Goal: Task Accomplishment & Management: Use online tool/utility

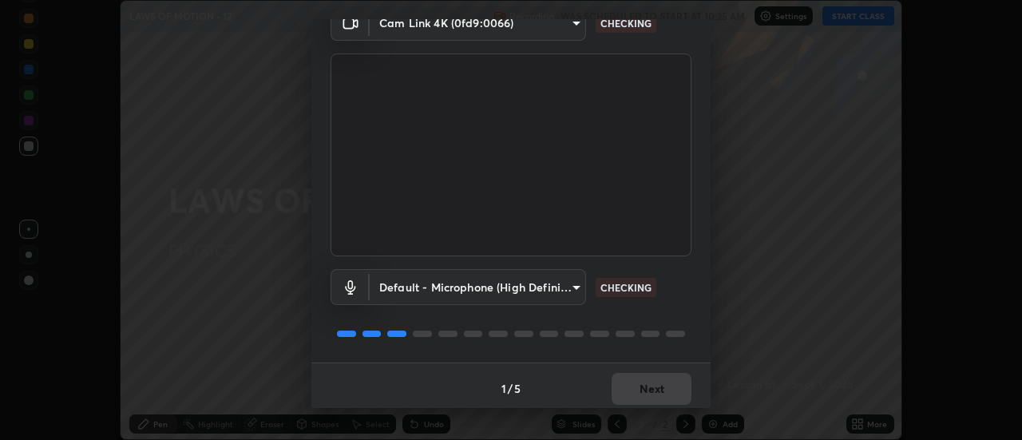
scroll to position [84, 0]
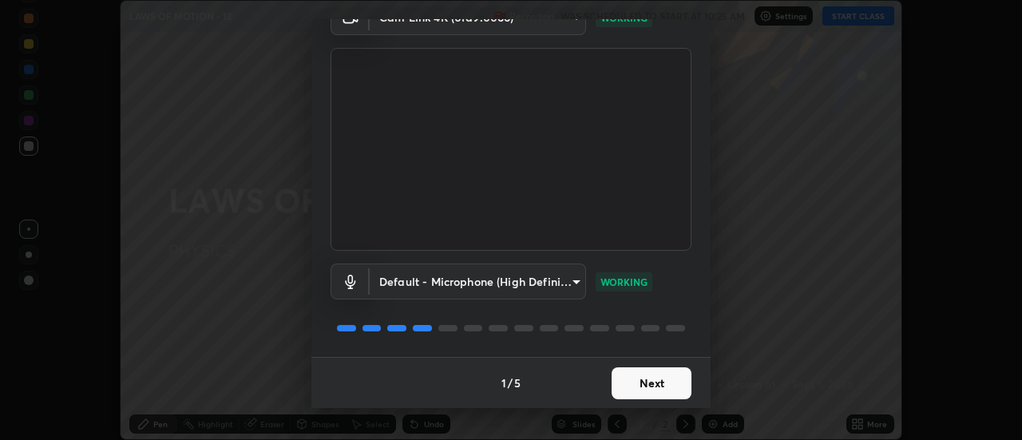
click at [660, 382] on button "Next" at bounding box center [652, 383] width 80 height 32
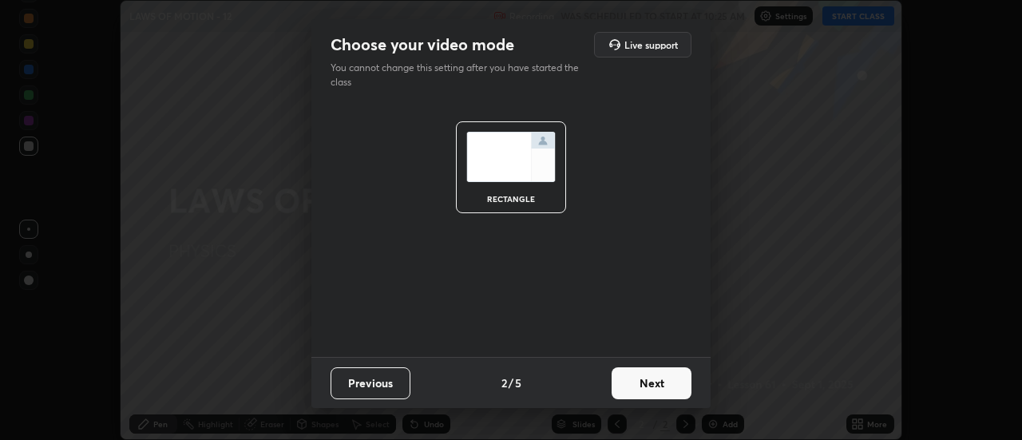
click at [671, 382] on button "Next" at bounding box center [652, 383] width 80 height 32
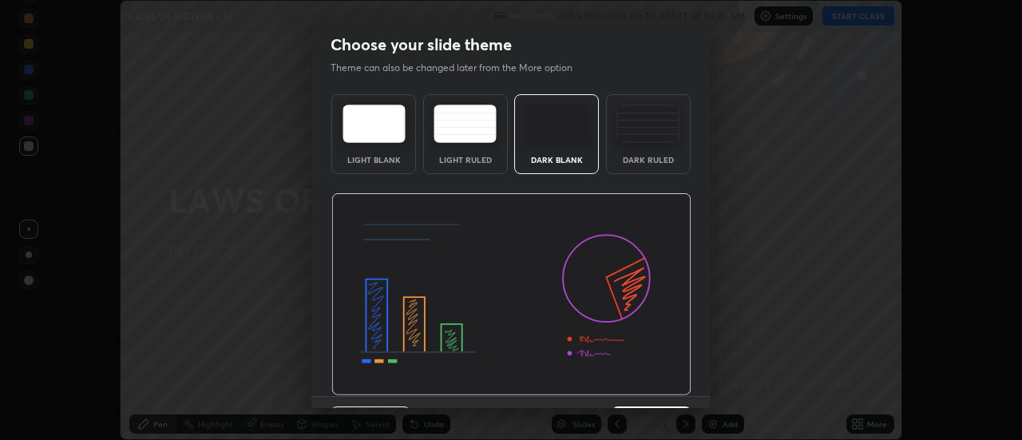
scroll to position [39, 0]
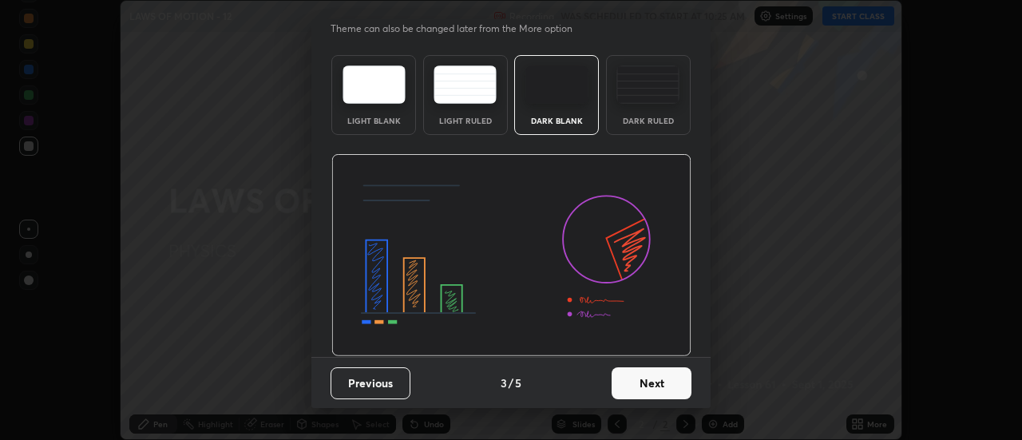
click at [661, 377] on button "Next" at bounding box center [652, 383] width 80 height 32
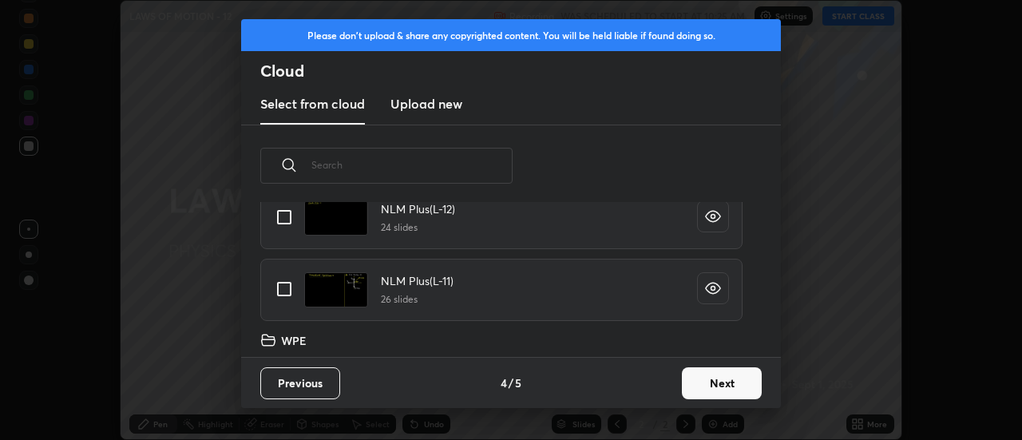
scroll to position [948, 0]
click at [287, 288] on input "grid" at bounding box center [284, 288] width 34 height 34
checkbox input "true"
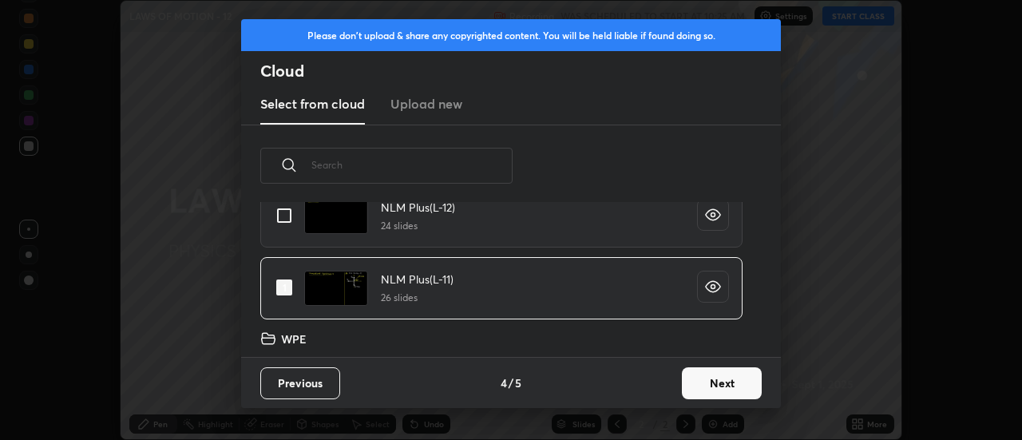
click at [711, 377] on button "Next" at bounding box center [722, 383] width 80 height 32
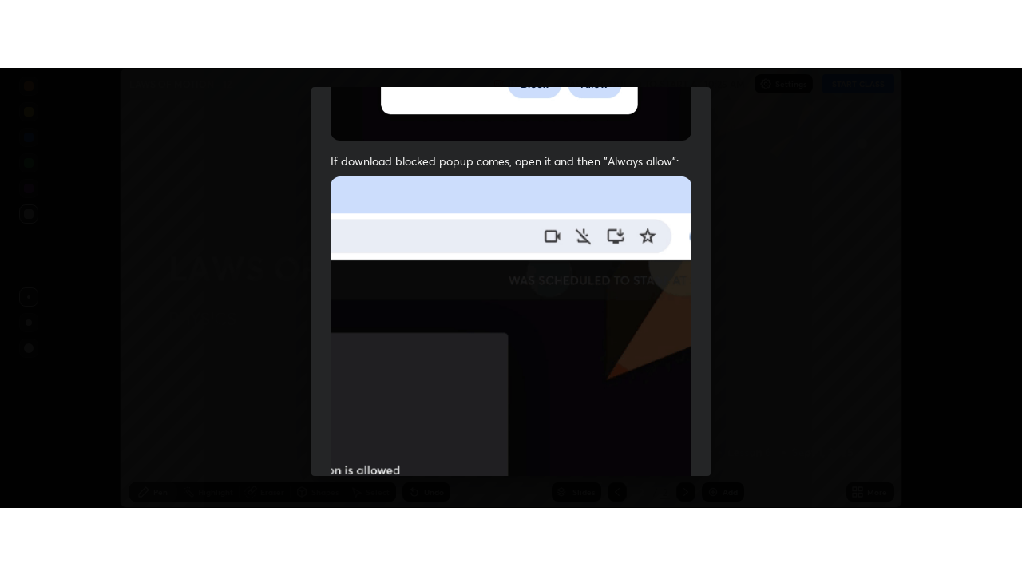
scroll to position [410, 0]
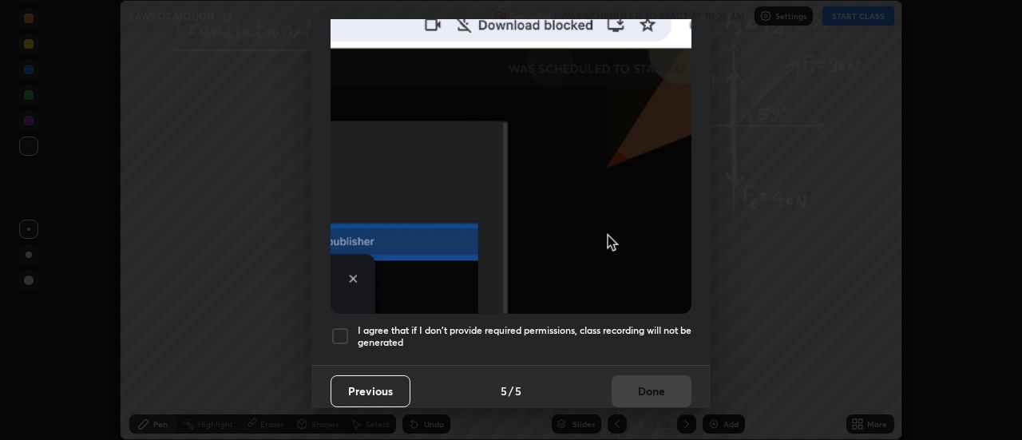
click at [338, 328] on div at bounding box center [340, 336] width 19 height 19
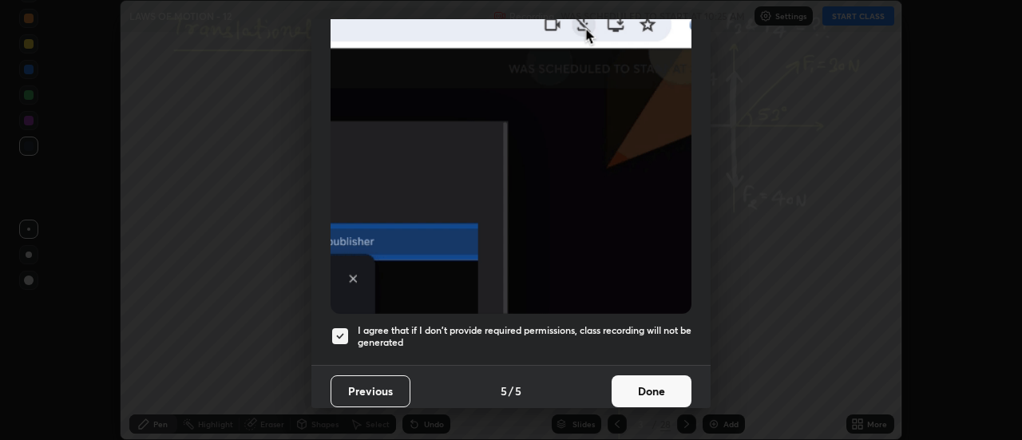
click at [633, 386] on button "Done" at bounding box center [652, 391] width 80 height 32
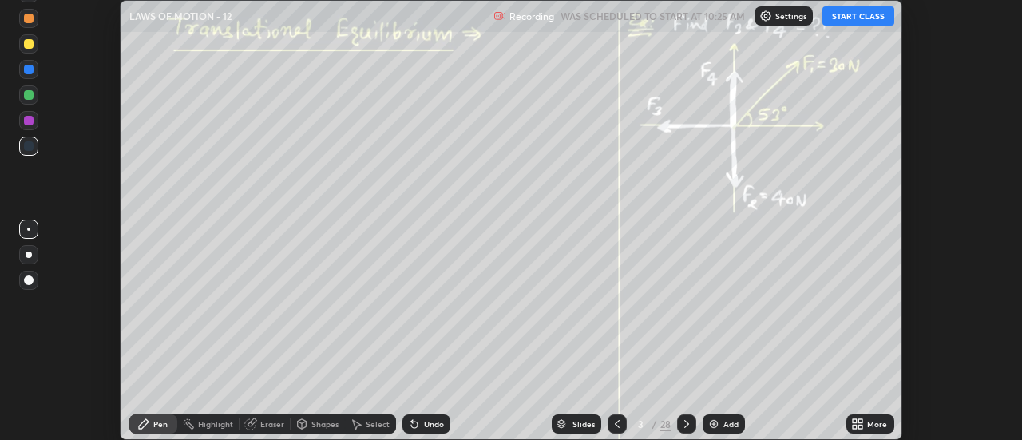
click at [861, 22] on button "START CLASS" at bounding box center [858, 15] width 72 height 19
click at [861, 421] on icon at bounding box center [861, 421] width 4 height 4
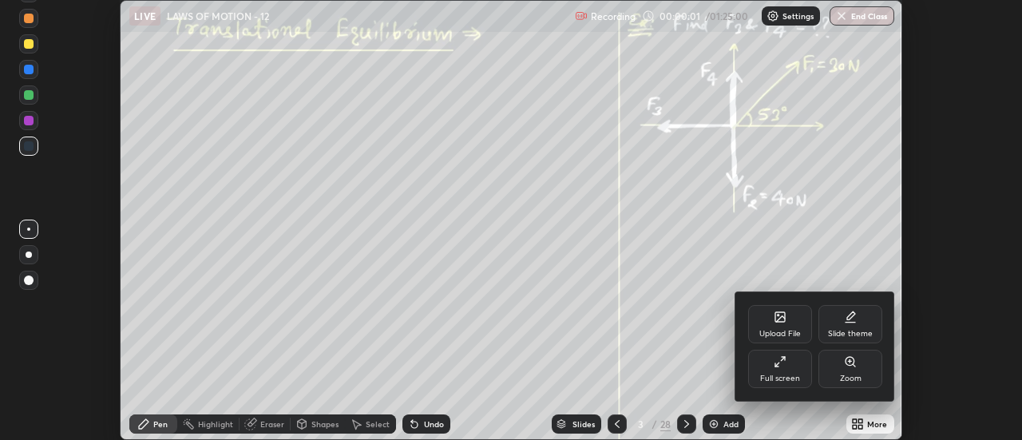
click at [788, 371] on div "Full screen" at bounding box center [780, 369] width 64 height 38
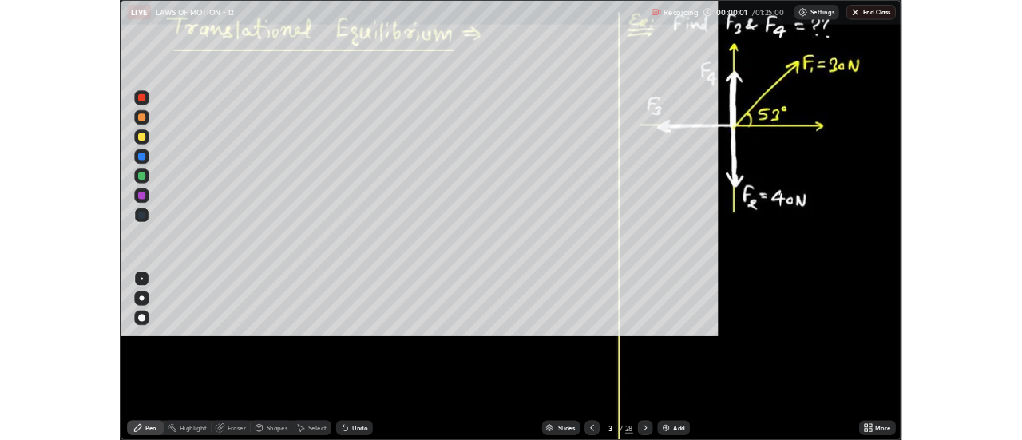
scroll to position [575, 1022]
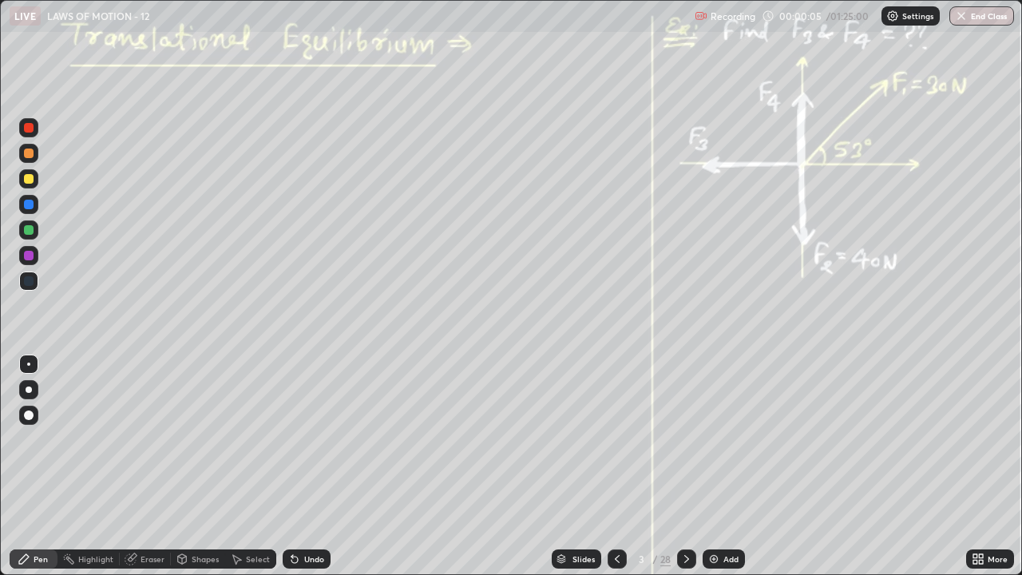
click at [684, 439] on icon at bounding box center [686, 559] width 5 height 8
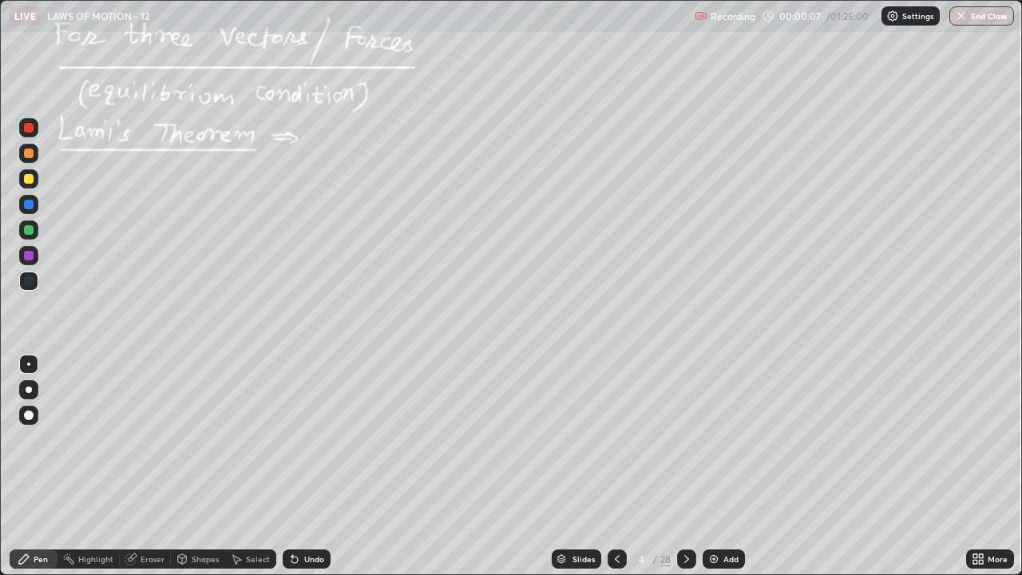
click at [687, 439] on icon at bounding box center [686, 558] width 13 height 13
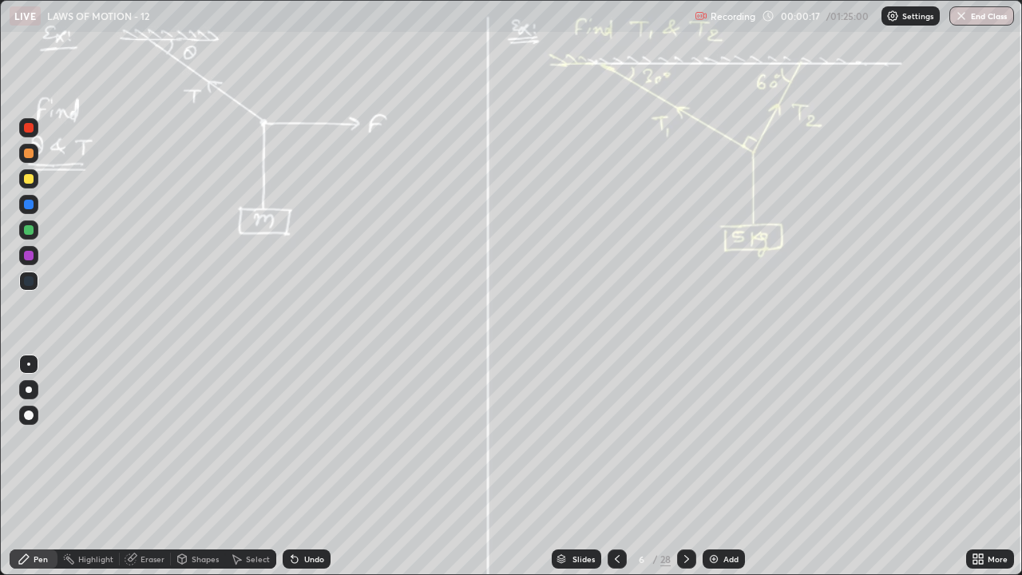
click at [685, 439] on icon at bounding box center [686, 558] width 13 height 13
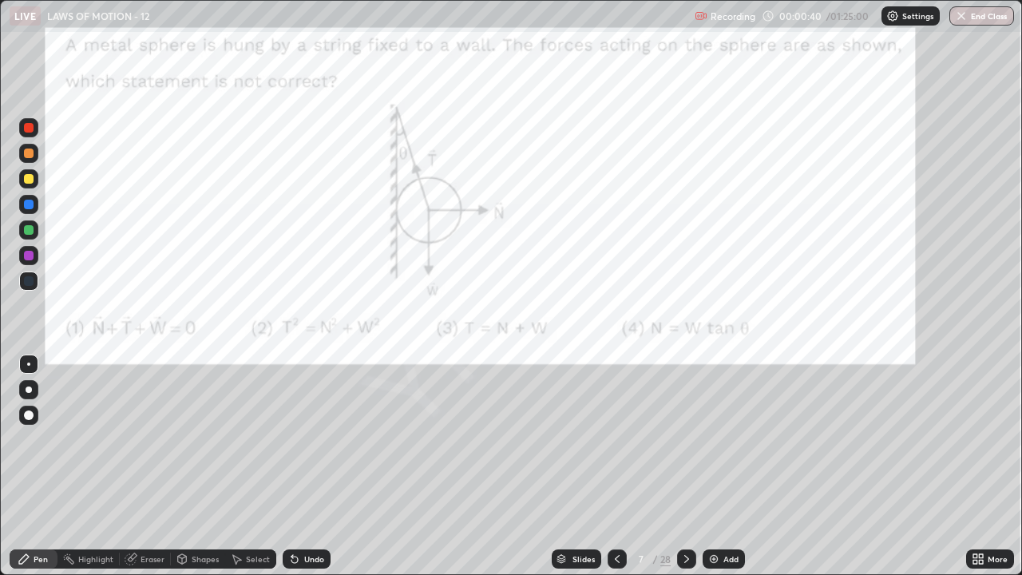
click at [37, 183] on div at bounding box center [28, 178] width 19 height 19
click at [32, 156] on div at bounding box center [29, 153] width 10 height 10
click at [21, 387] on div at bounding box center [28, 389] width 19 height 19
click at [691, 439] on icon at bounding box center [686, 558] width 13 height 13
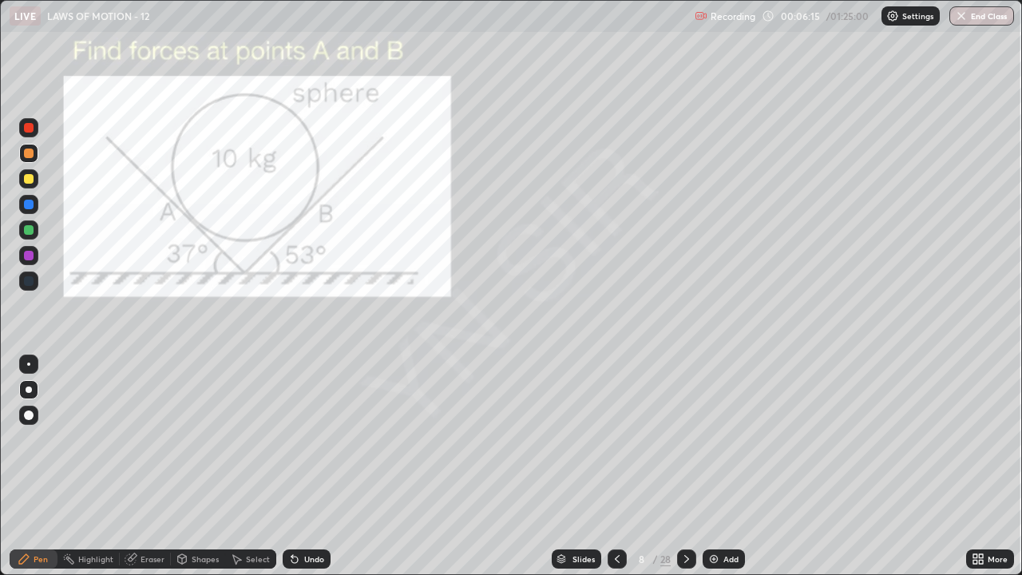
click at [980, 439] on icon at bounding box center [981, 556] width 4 height 4
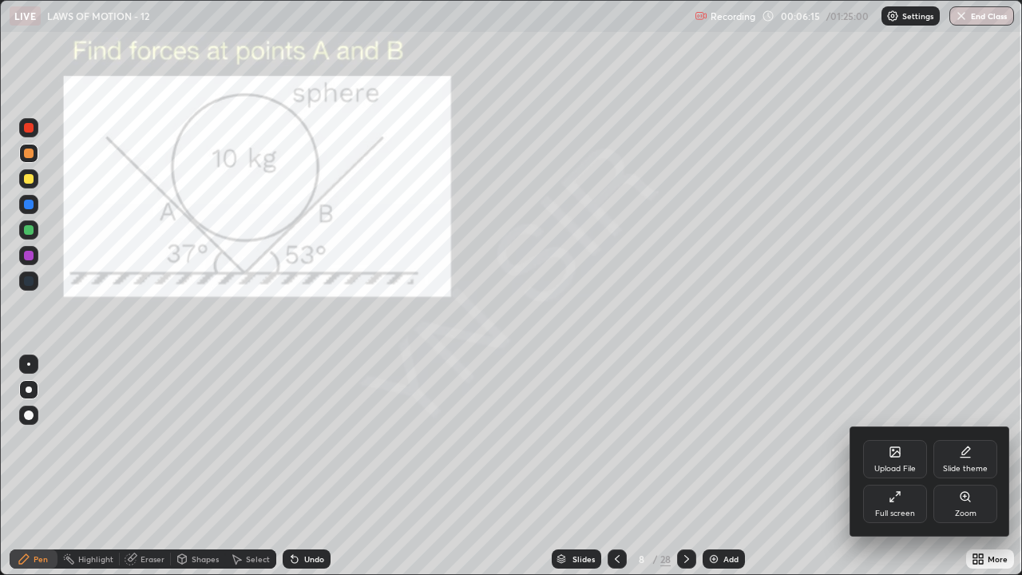
click at [971, 439] on div "Zoom" at bounding box center [966, 513] width 22 height 8
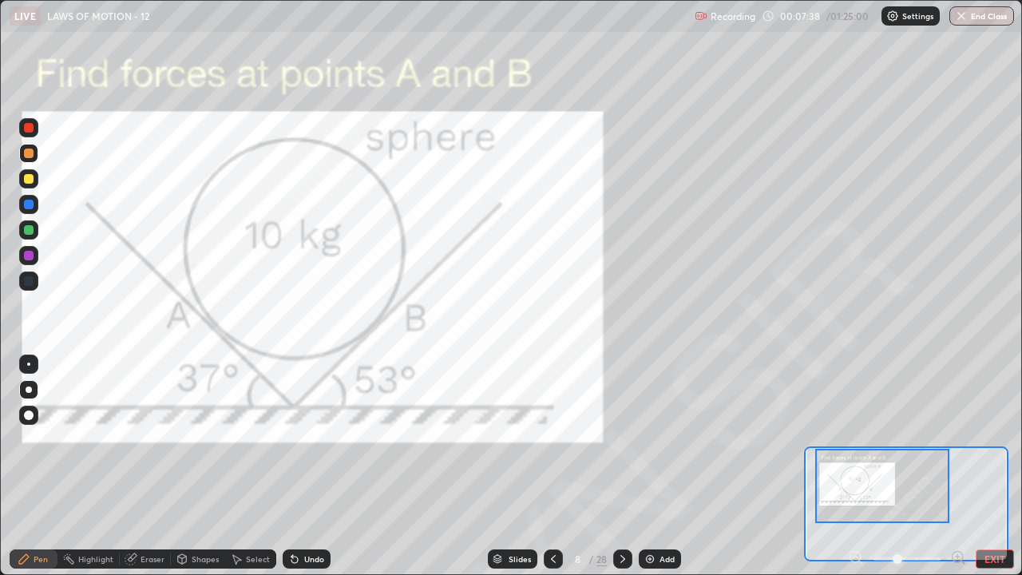
click at [35, 234] on div at bounding box center [28, 229] width 19 height 19
click at [100, 439] on div "Highlight" at bounding box center [95, 559] width 35 height 8
click at [29, 439] on icon at bounding box center [28, 504] width 13 height 13
click at [30, 179] on div at bounding box center [29, 179] width 10 height 10
click at [34, 135] on div at bounding box center [28, 127] width 19 height 19
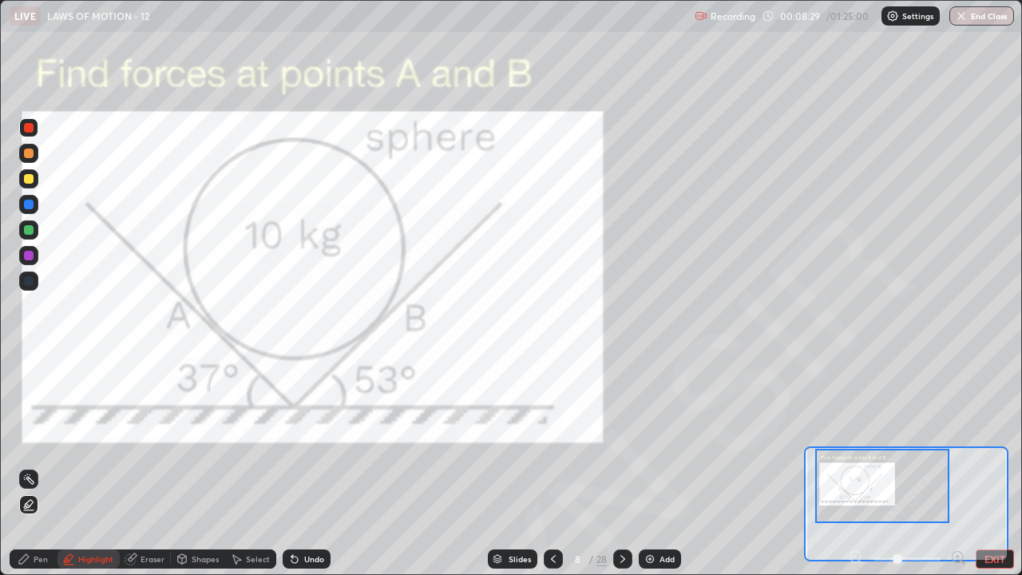
click at [307, 439] on div "Undo" at bounding box center [314, 559] width 20 height 8
click at [51, 439] on div "Pen" at bounding box center [34, 558] width 48 height 19
click at [998, 439] on button "EXIT" at bounding box center [995, 558] width 38 height 19
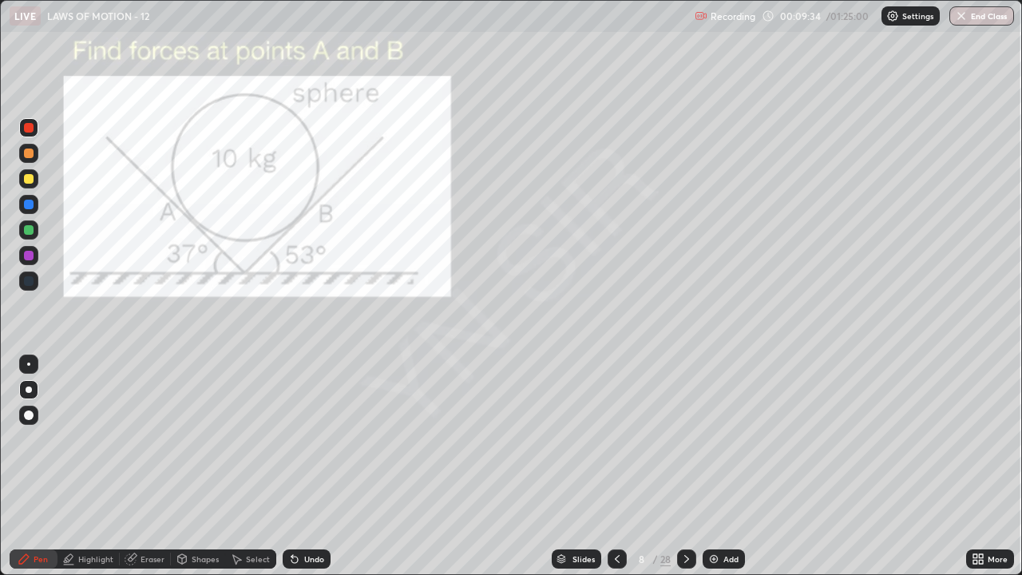
click at [262, 439] on div "Select" at bounding box center [250, 558] width 51 height 19
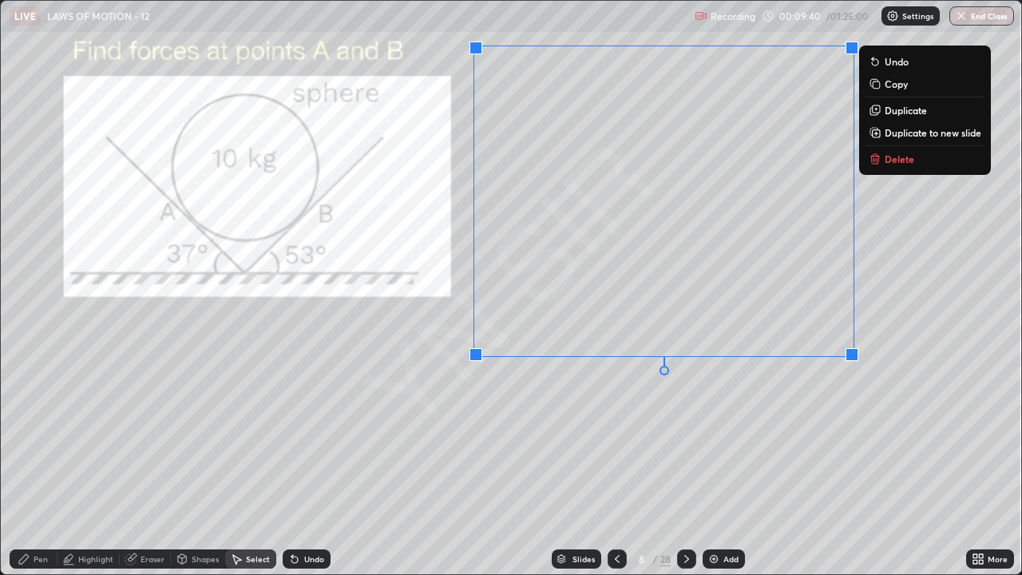
click at [453, 439] on div "0 ° Undo Copy Duplicate Duplicate to new slide Delete" at bounding box center [511, 287] width 1020 height 573
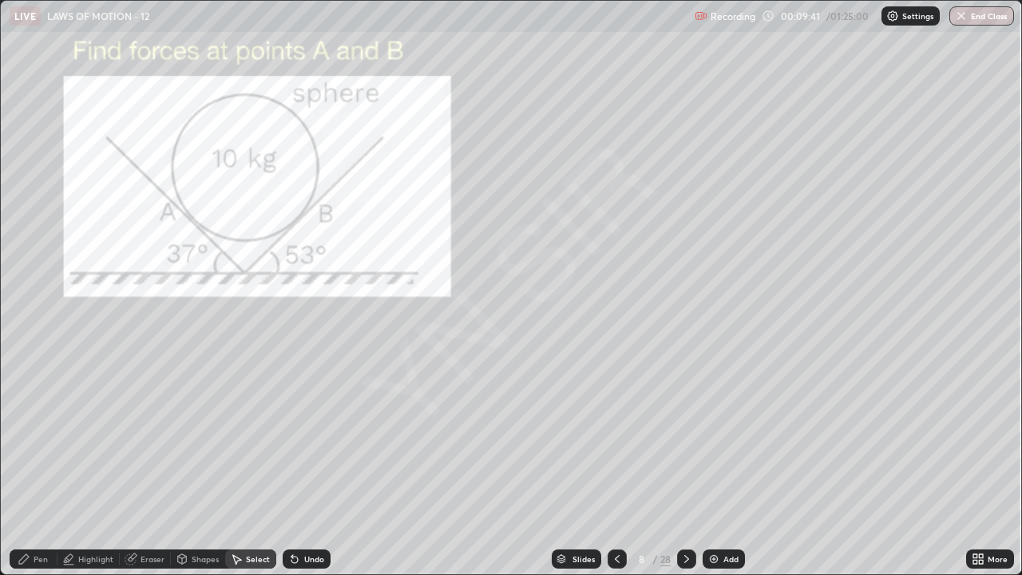
click at [45, 439] on div "Pen" at bounding box center [41, 559] width 14 height 8
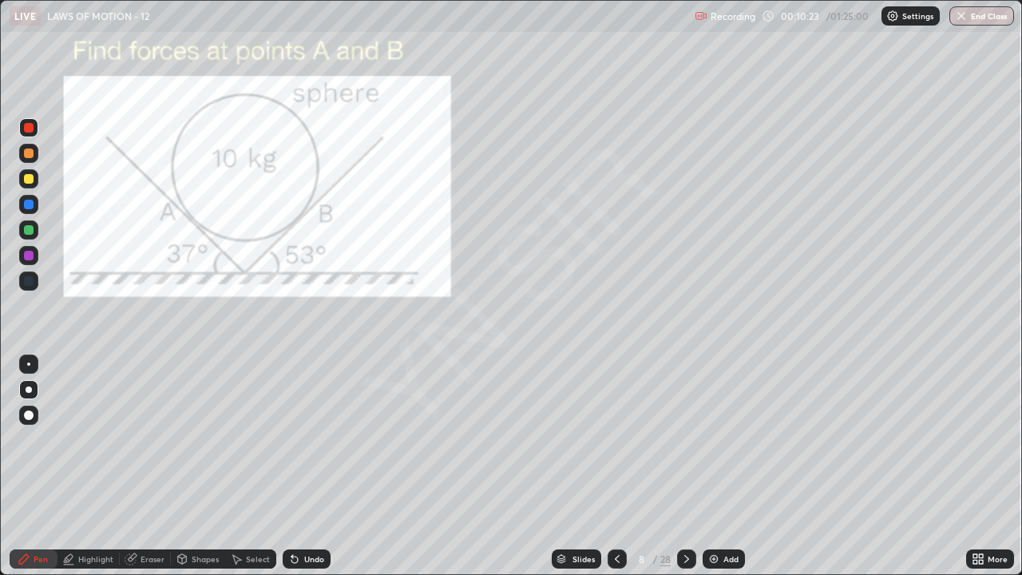
click at [685, 439] on icon at bounding box center [686, 558] width 13 height 13
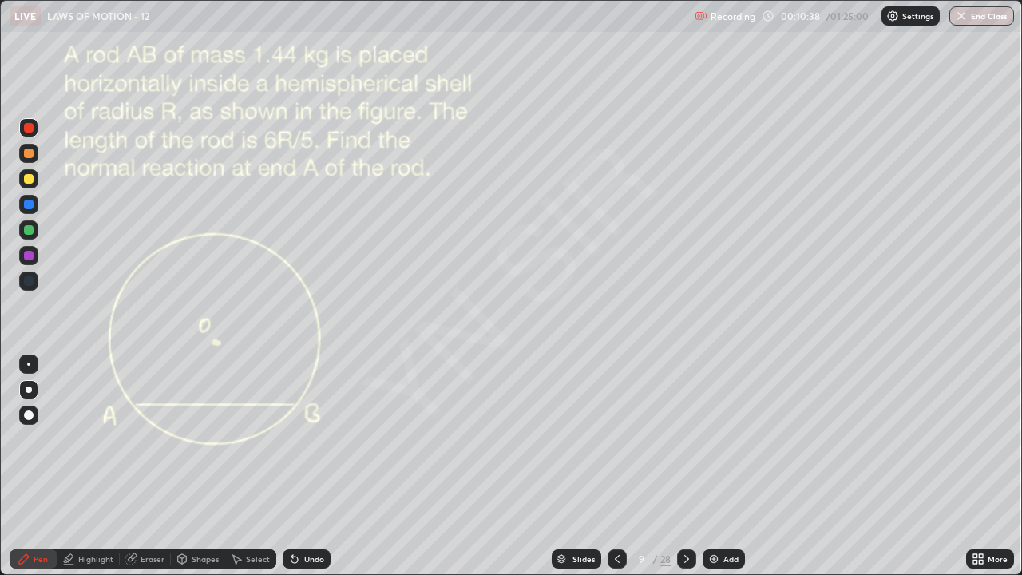
click at [30, 232] on div at bounding box center [29, 230] width 10 height 10
click at [303, 439] on div "Undo" at bounding box center [307, 558] width 48 height 19
click at [30, 154] on div at bounding box center [29, 153] width 10 height 10
click at [980, 439] on icon at bounding box center [981, 556] width 4 height 4
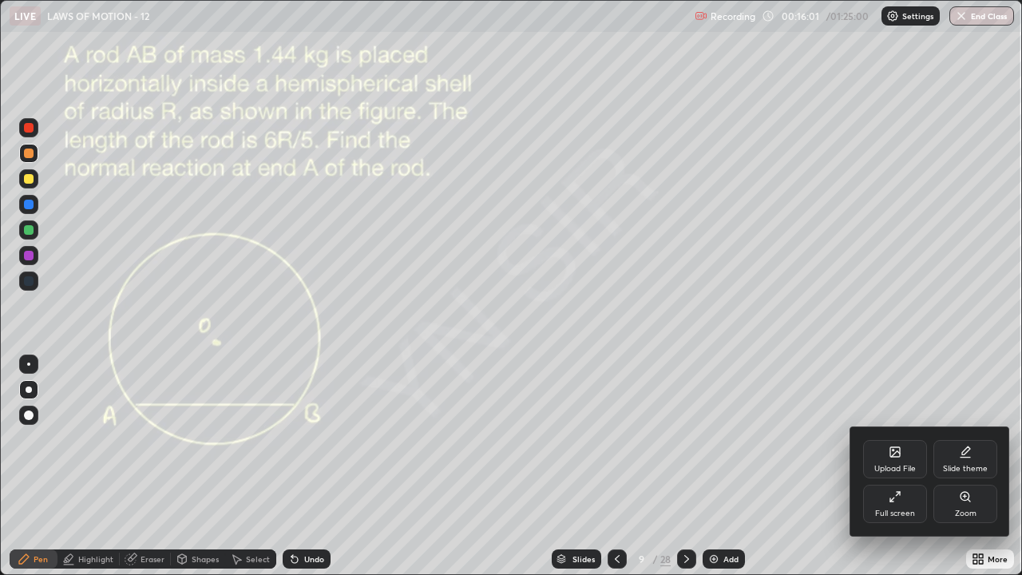
click at [972, 439] on div "Zoom" at bounding box center [965, 504] width 64 height 38
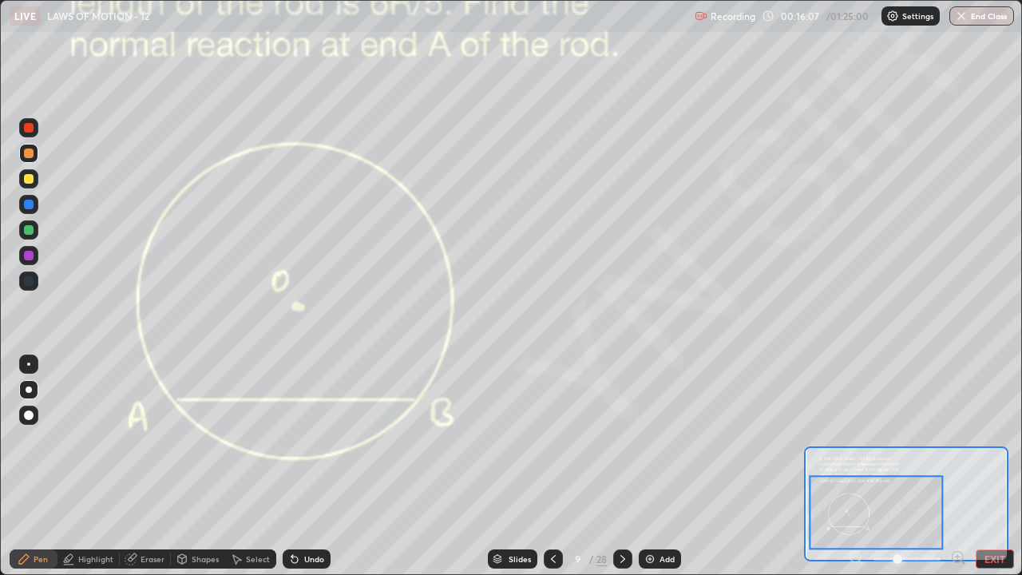
click at [101, 439] on div "Highlight" at bounding box center [95, 559] width 35 height 8
click at [29, 178] on div at bounding box center [29, 179] width 10 height 10
click at [30, 160] on div at bounding box center [28, 153] width 19 height 19
click at [48, 439] on div "Pen" at bounding box center [34, 558] width 48 height 19
click at [1006, 439] on button "EXIT" at bounding box center [995, 558] width 38 height 19
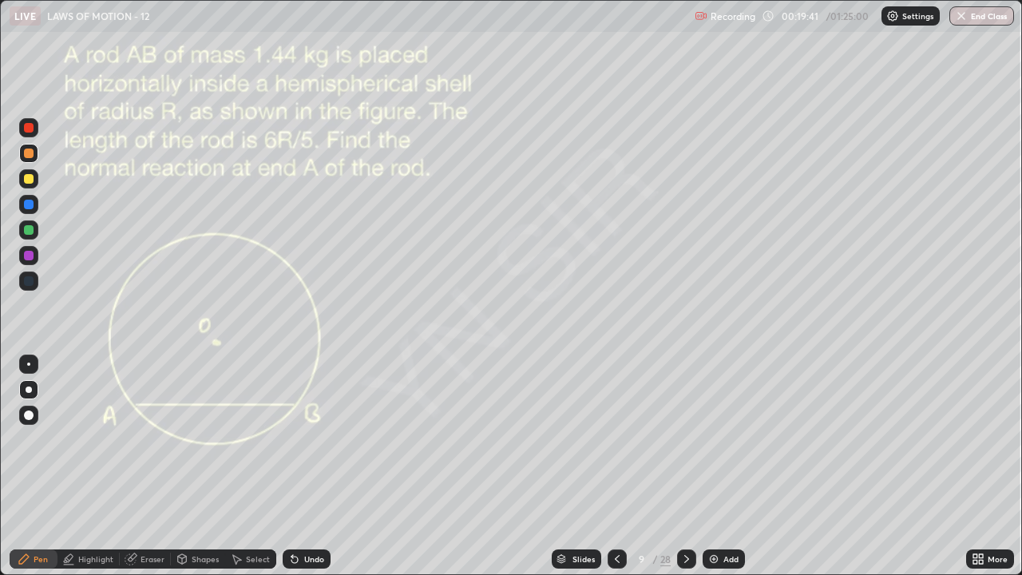
click at [687, 439] on icon at bounding box center [686, 558] width 13 height 13
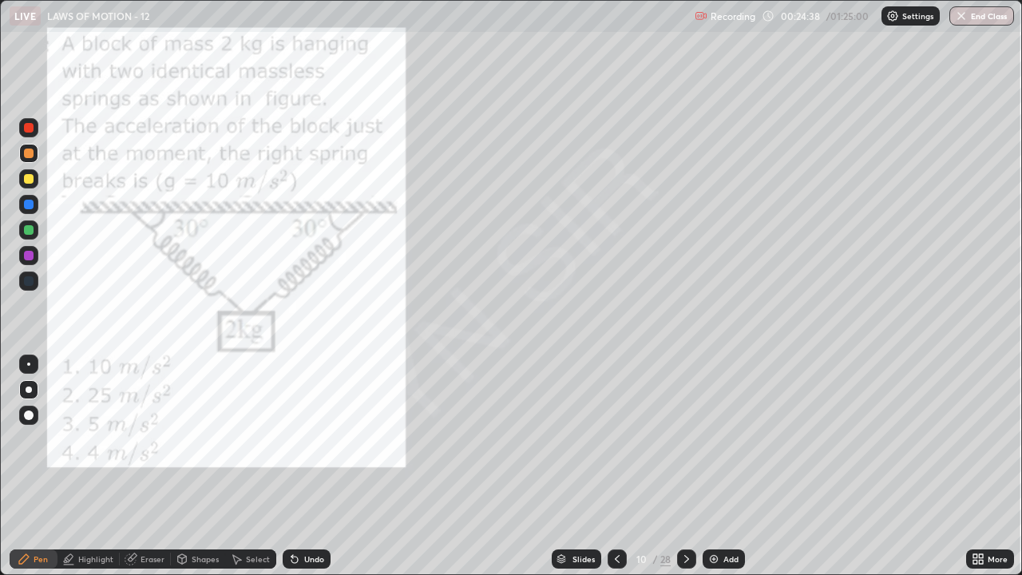
click at [162, 439] on div "Eraser" at bounding box center [153, 559] width 24 height 8
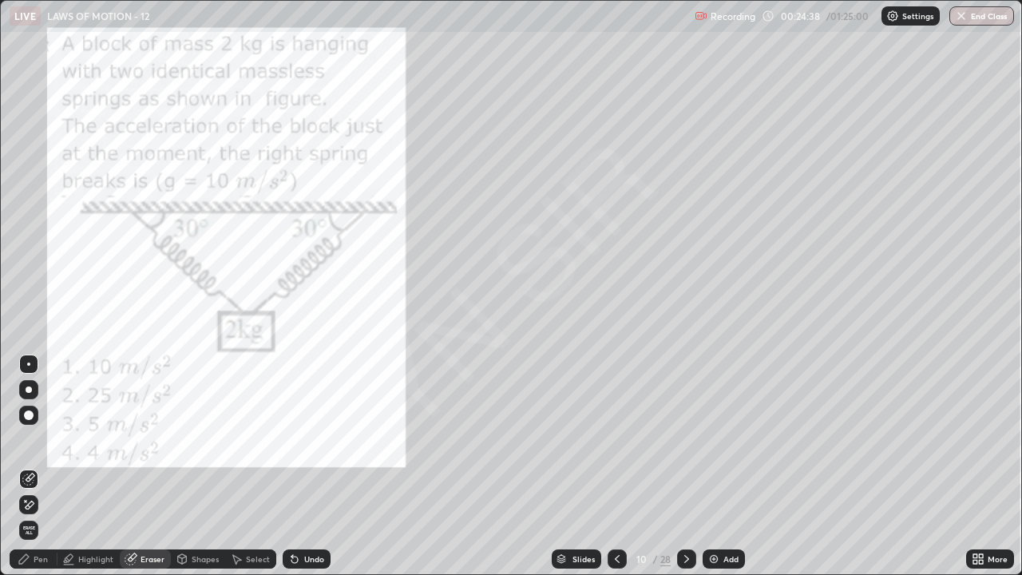
click at [34, 439] on icon at bounding box center [28, 505] width 13 height 14
click at [38, 439] on div "Pen" at bounding box center [41, 559] width 14 height 8
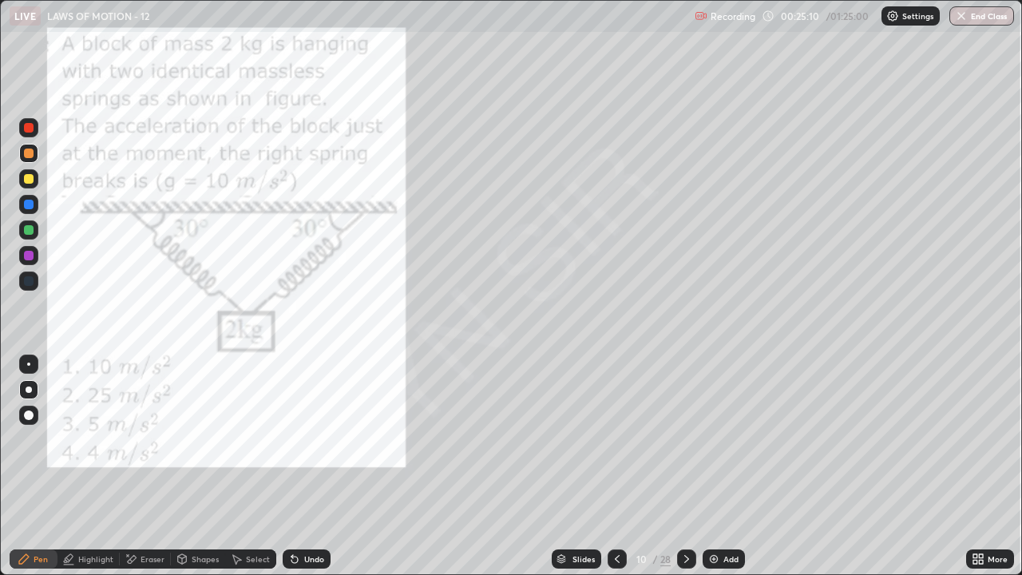
click at [307, 439] on div "Undo" at bounding box center [314, 559] width 20 height 8
click at [685, 439] on icon at bounding box center [686, 558] width 13 height 13
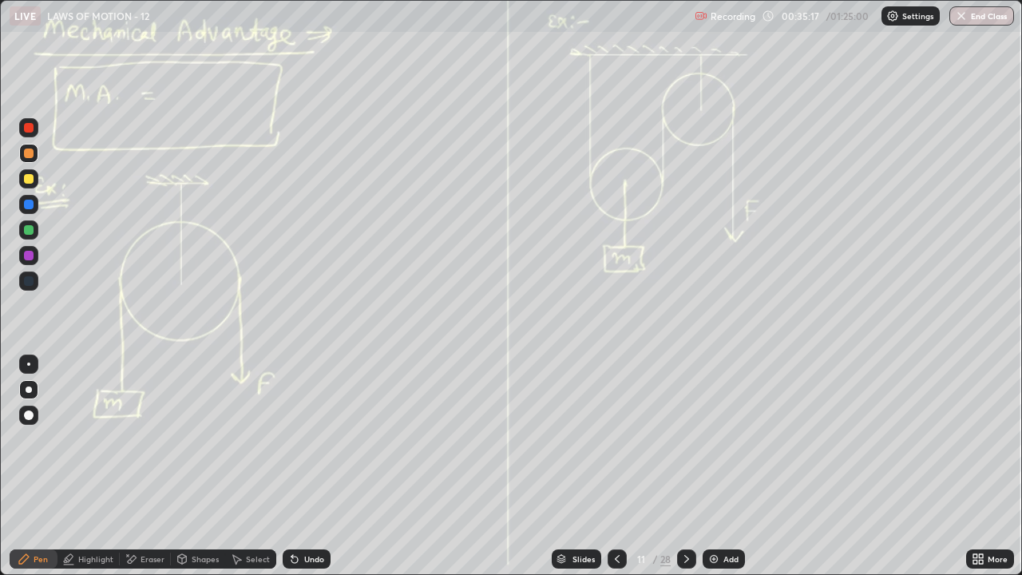
click at [685, 439] on icon at bounding box center [686, 558] width 13 height 13
click at [34, 180] on div at bounding box center [28, 178] width 19 height 19
click at [721, 439] on div "Add" at bounding box center [724, 558] width 42 height 19
click at [323, 439] on div "Undo" at bounding box center [307, 558] width 48 height 19
click at [320, 439] on div "Undo" at bounding box center [307, 558] width 48 height 19
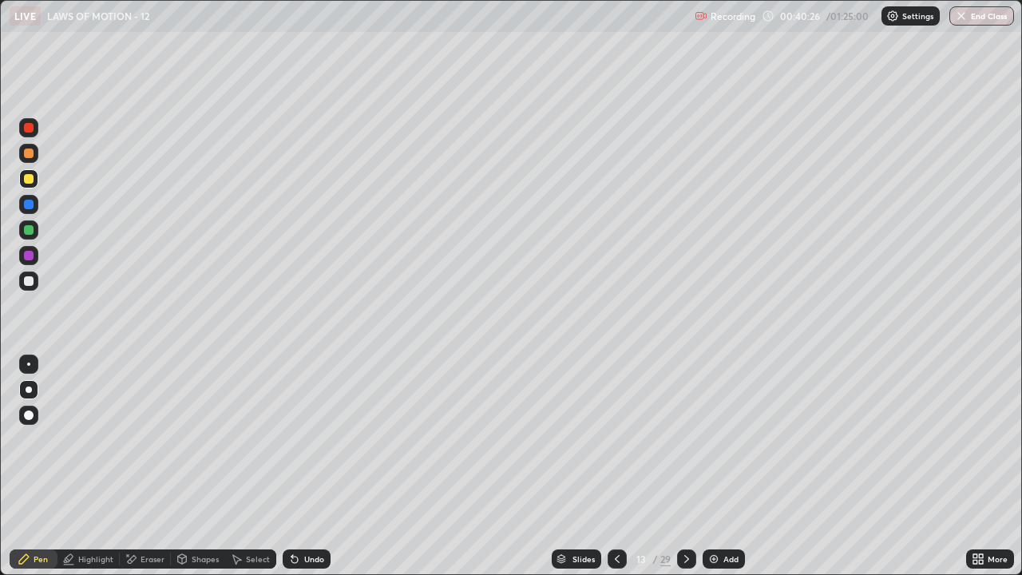
click at [328, 439] on div "Undo" at bounding box center [307, 558] width 48 height 19
click at [153, 439] on div "Eraser" at bounding box center [153, 559] width 24 height 8
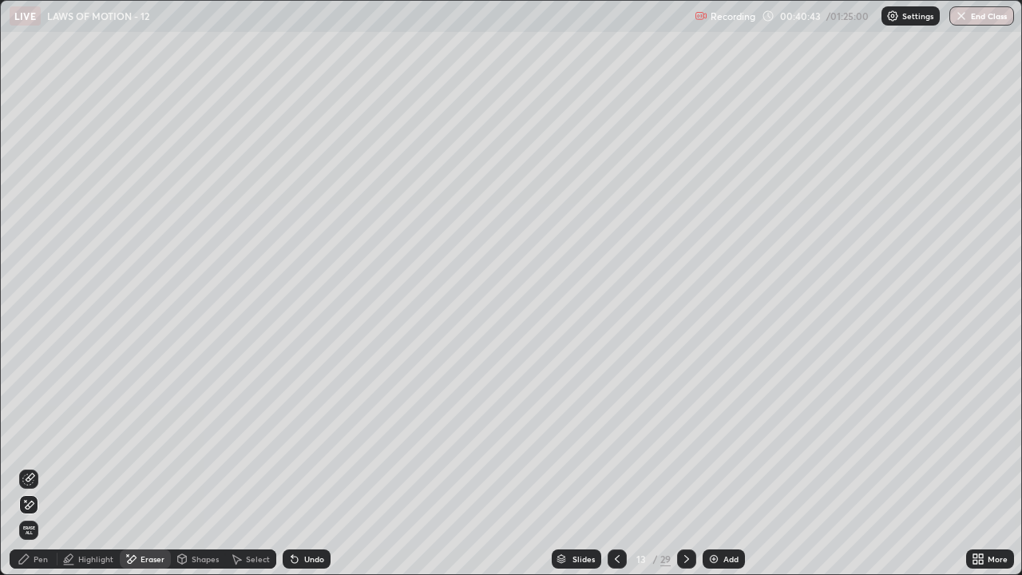
click at [43, 439] on div "Pen" at bounding box center [41, 559] width 14 height 8
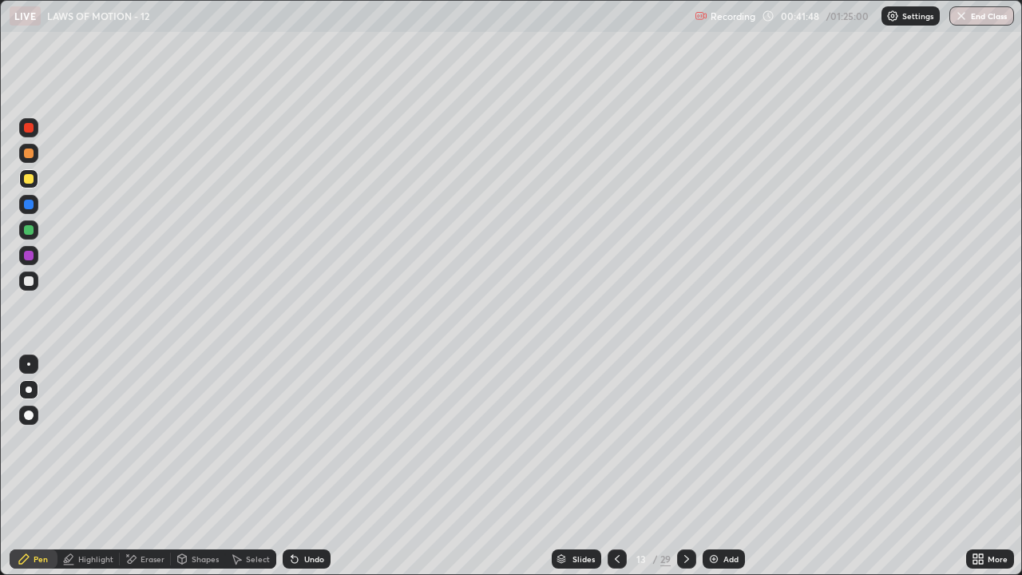
click at [258, 439] on div "Select" at bounding box center [258, 559] width 24 height 8
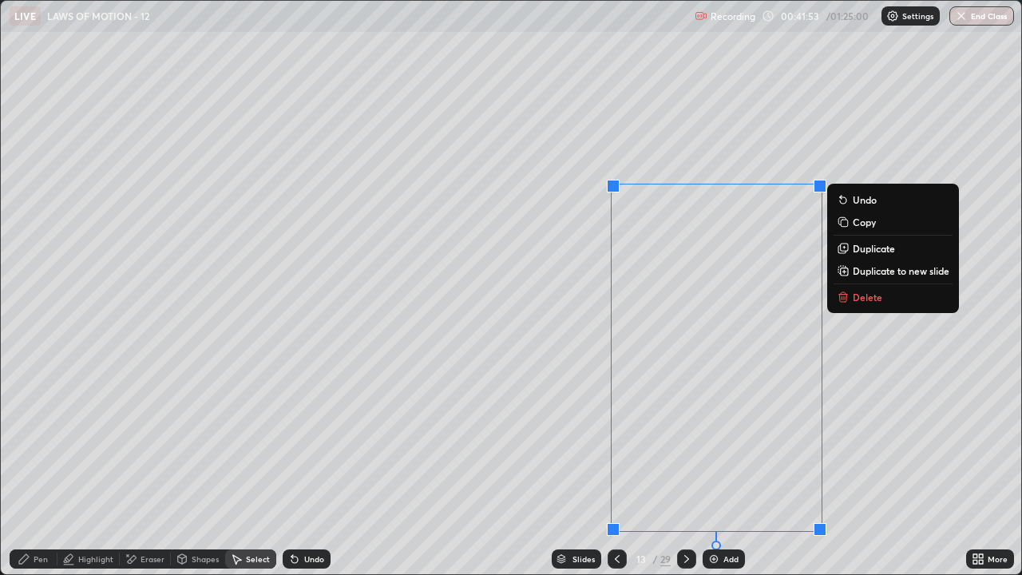
click at [859, 220] on p "Copy" at bounding box center [864, 222] width 23 height 13
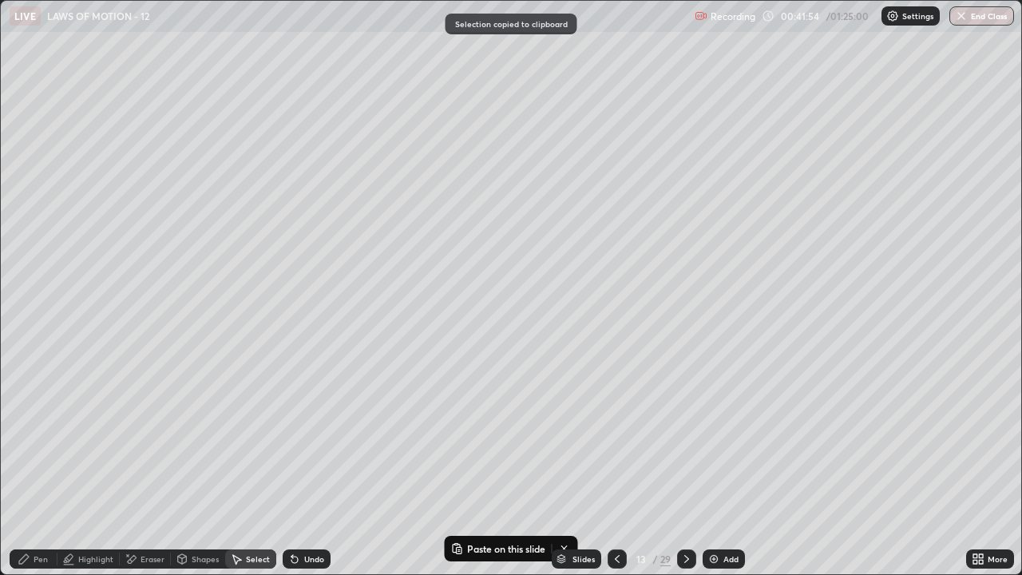
click at [685, 439] on icon at bounding box center [686, 558] width 13 height 13
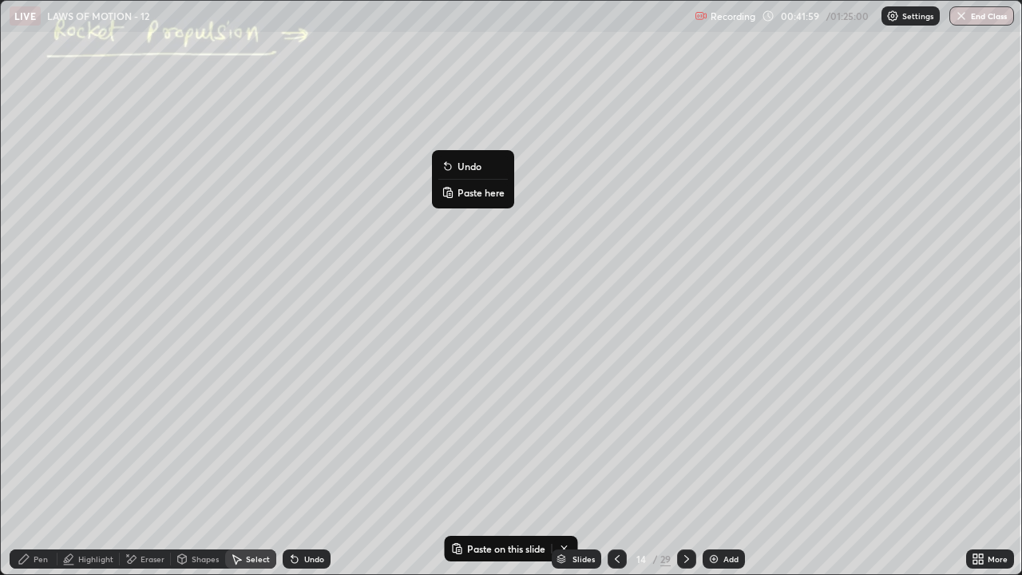
click at [493, 193] on p "Paste here" at bounding box center [480, 192] width 47 height 13
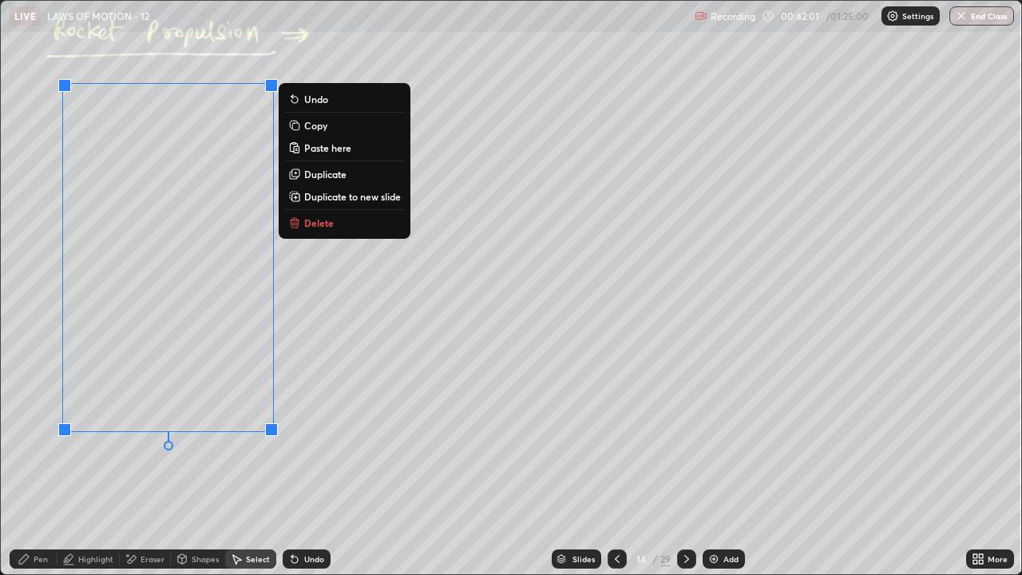
click at [525, 350] on div "0 ° Undo Copy Paste here Duplicate Duplicate to new slide Delete" at bounding box center [511, 287] width 1020 height 573
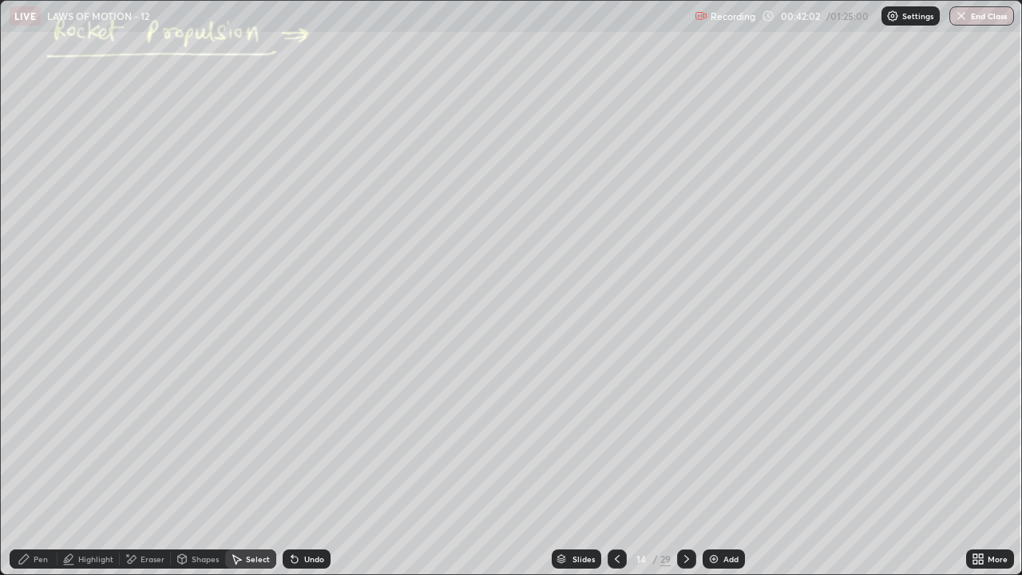
click at [48, 439] on div "Pen" at bounding box center [34, 558] width 48 height 19
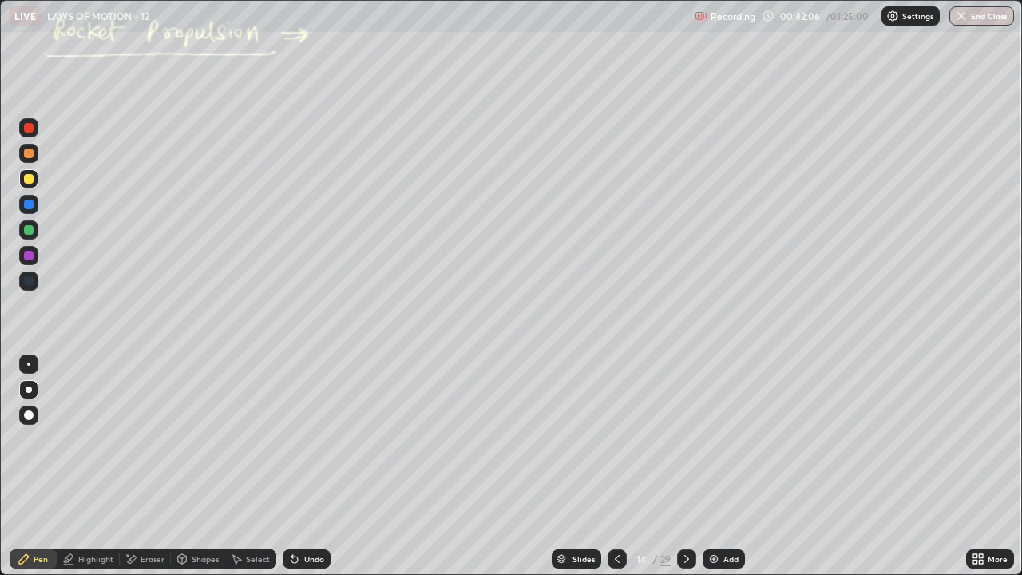
click at [163, 439] on div "Eraser" at bounding box center [153, 559] width 24 height 8
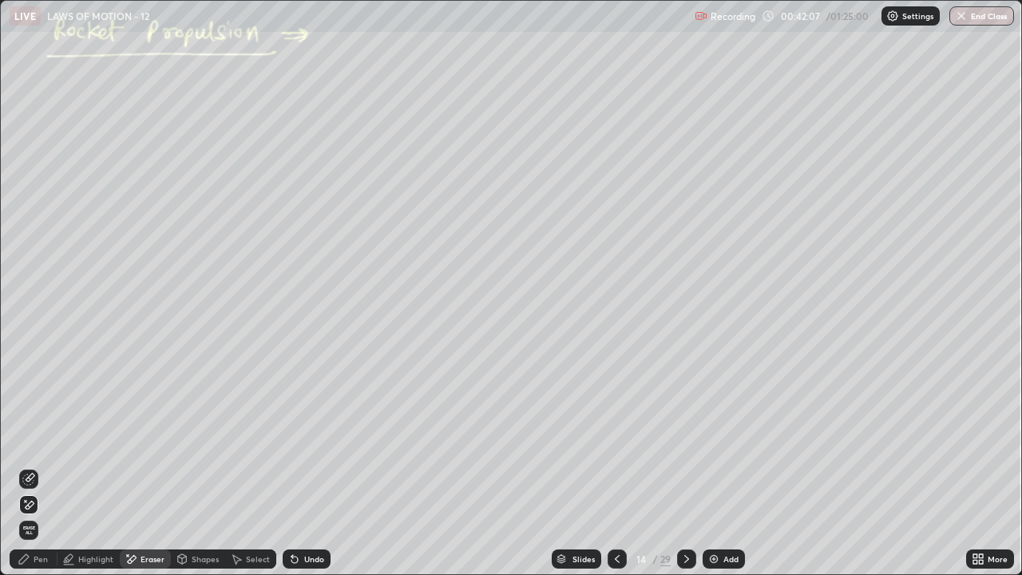
click at [41, 439] on div "Pen" at bounding box center [41, 559] width 14 height 8
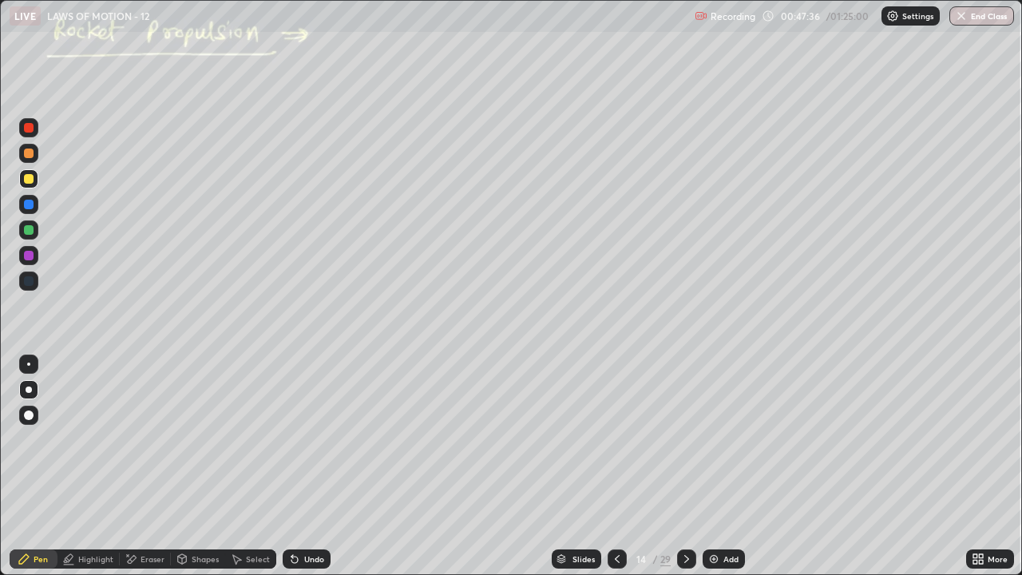
click at [685, 439] on icon at bounding box center [686, 558] width 13 height 13
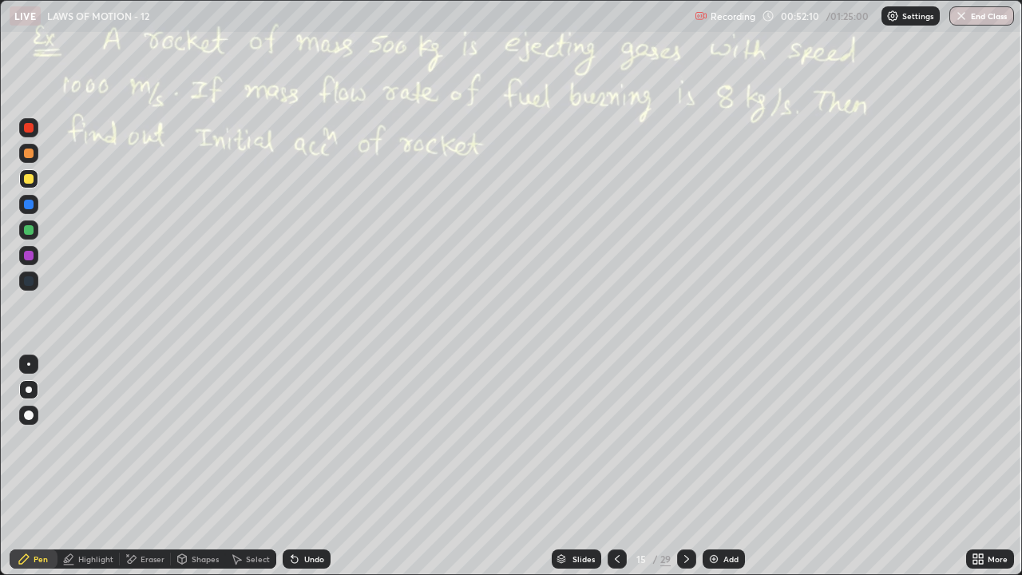
click at [685, 439] on icon at bounding box center [686, 558] width 13 height 13
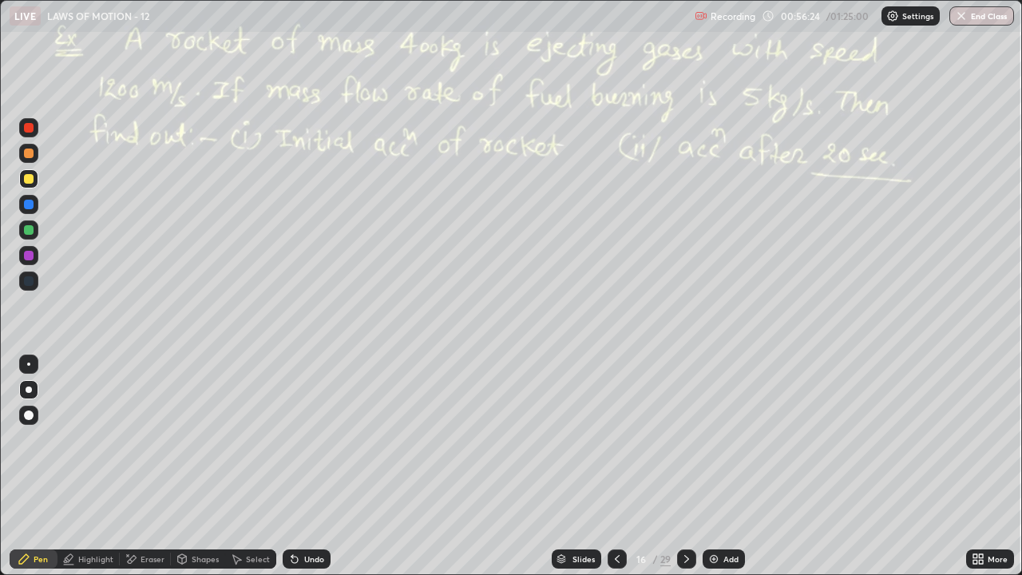
click at [318, 439] on div "Undo" at bounding box center [314, 559] width 20 height 8
click at [309, 439] on div "Undo" at bounding box center [307, 558] width 48 height 19
click at [307, 439] on div "Undo" at bounding box center [307, 558] width 48 height 19
click at [309, 439] on div "Undo" at bounding box center [314, 559] width 20 height 8
click at [687, 439] on icon at bounding box center [686, 558] width 13 height 13
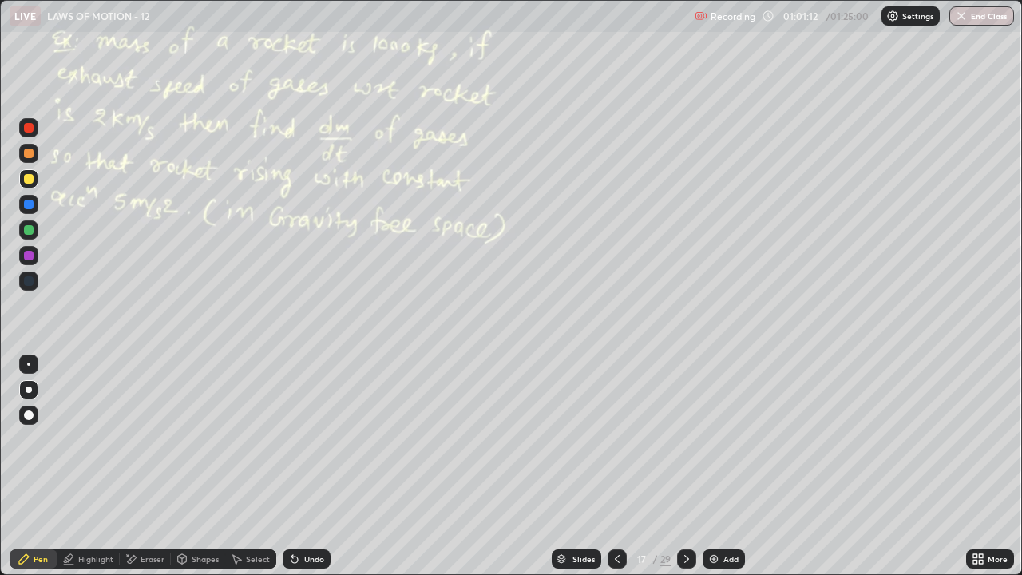
click at [616, 439] on icon at bounding box center [617, 558] width 13 height 13
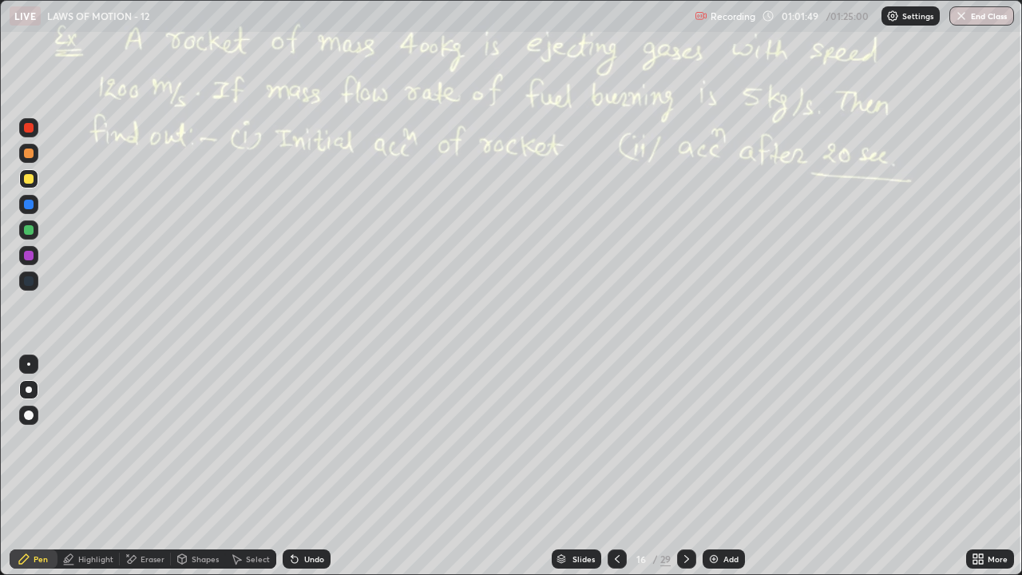
click at [687, 439] on icon at bounding box center [686, 559] width 5 height 8
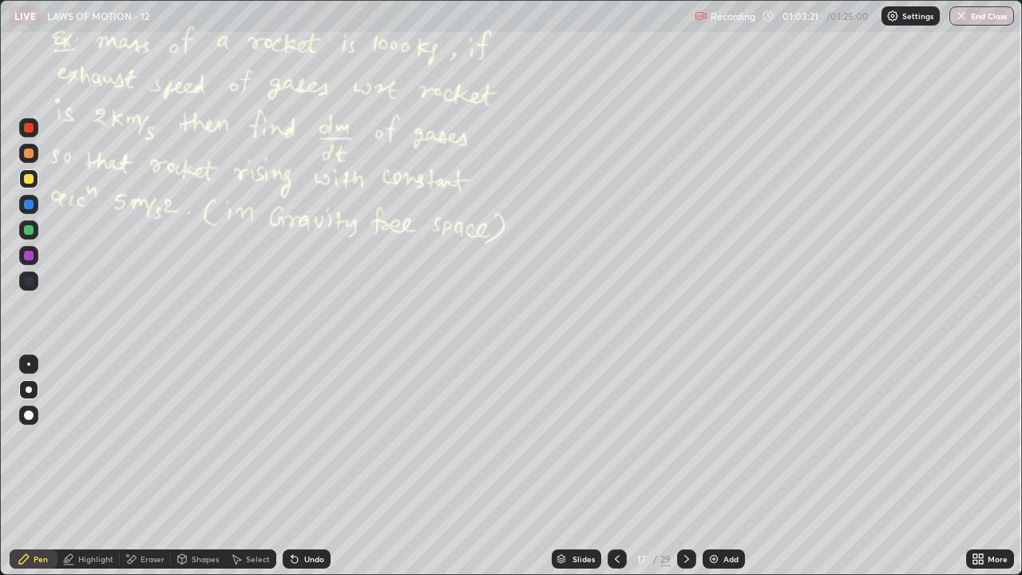
click at [687, 439] on icon at bounding box center [686, 558] width 13 height 13
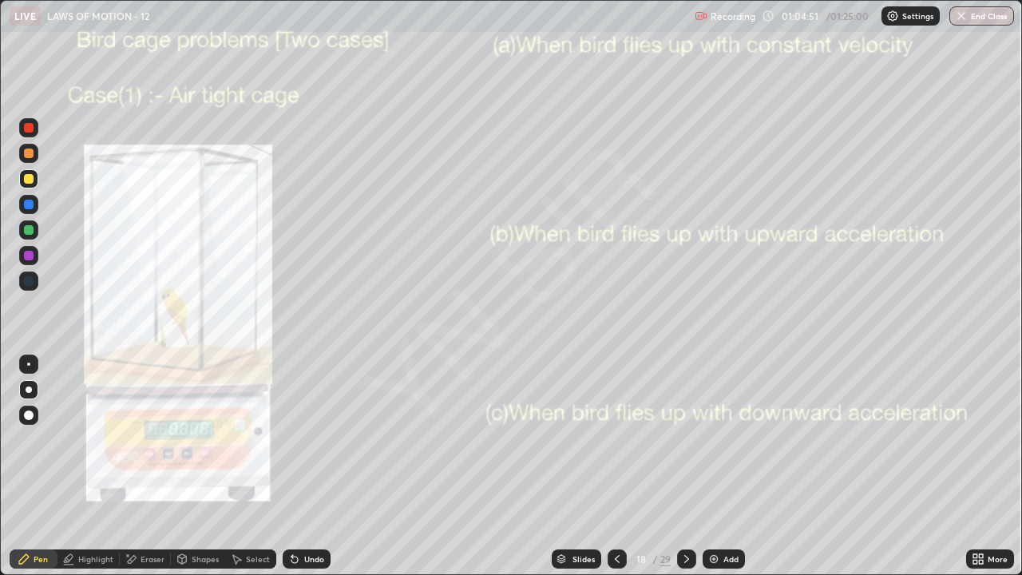
click at [30, 230] on div at bounding box center [29, 230] width 10 height 10
click at [321, 439] on div "Undo" at bounding box center [314, 559] width 20 height 8
click at [319, 439] on div "Undo" at bounding box center [307, 558] width 48 height 19
click at [269, 439] on div "Select" at bounding box center [250, 558] width 51 height 19
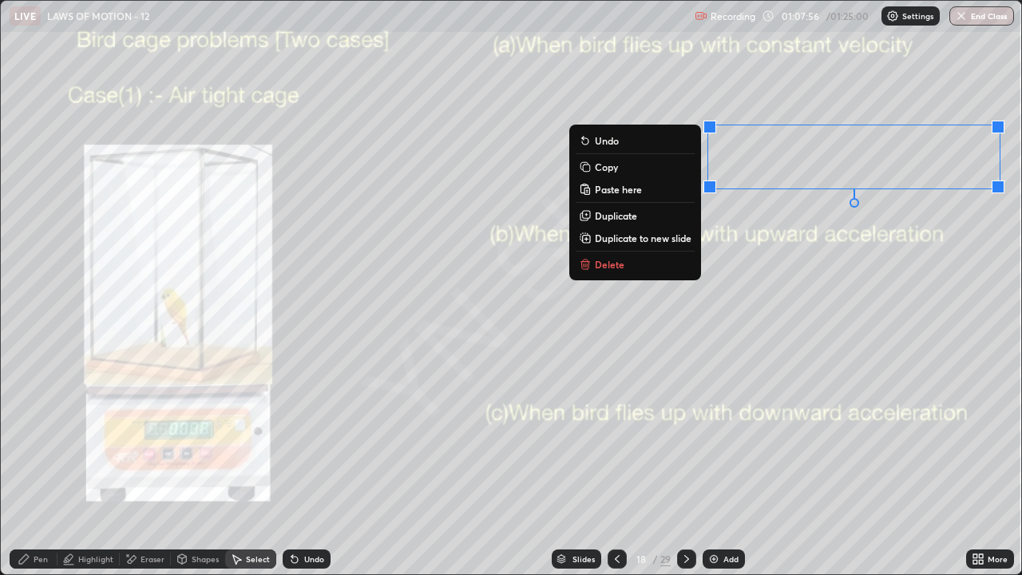
click at [48, 439] on div "Pen" at bounding box center [34, 558] width 48 height 19
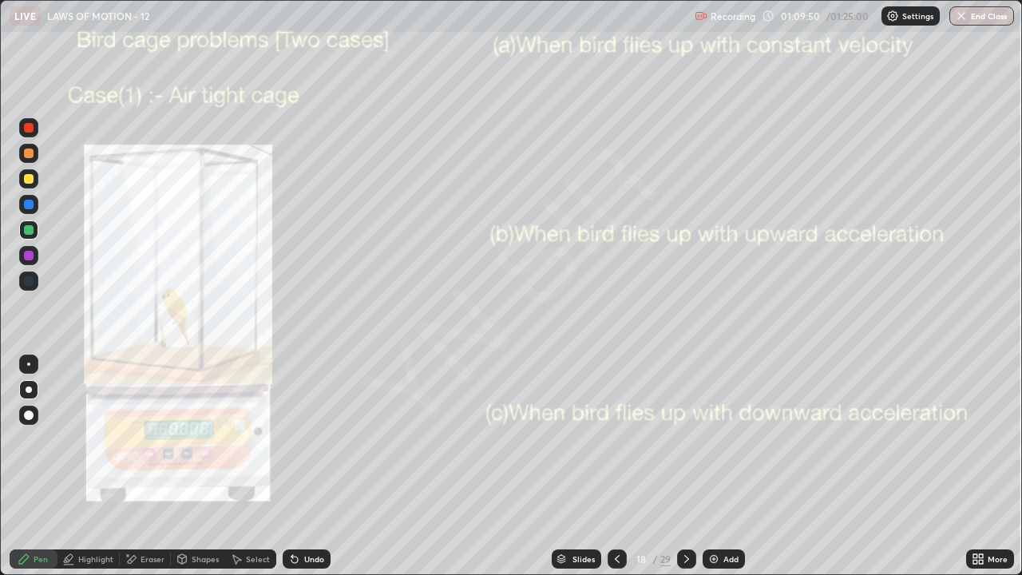
click at [322, 439] on div "Undo" at bounding box center [307, 558] width 48 height 19
click at [328, 439] on div "Undo" at bounding box center [307, 558] width 48 height 19
click at [686, 439] on icon at bounding box center [686, 558] width 13 height 13
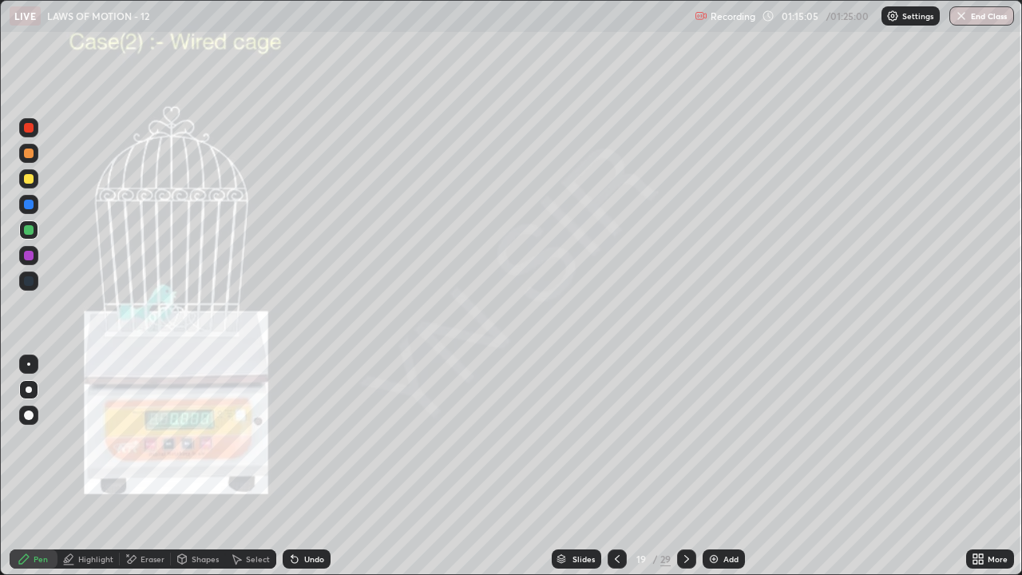
click at [319, 439] on div "Undo" at bounding box center [314, 559] width 20 height 8
click at [319, 439] on div "Undo" at bounding box center [307, 558] width 48 height 19
click at [316, 439] on div "Undo" at bounding box center [307, 558] width 48 height 19
click at [26, 183] on div at bounding box center [29, 179] width 10 height 10
click at [722, 439] on div "Add" at bounding box center [724, 558] width 42 height 19
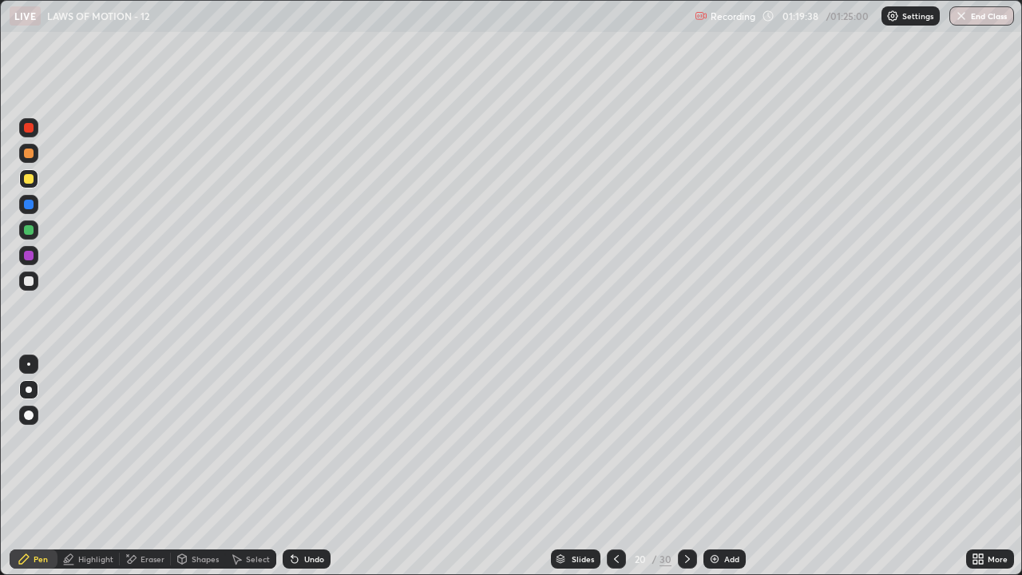
click at [260, 439] on div "Select" at bounding box center [258, 559] width 24 height 8
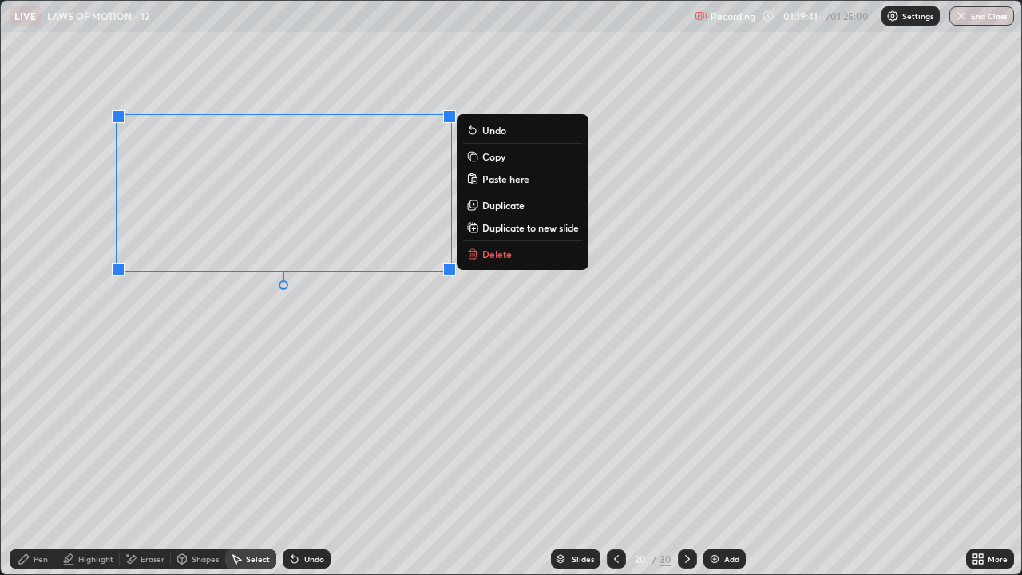
click at [497, 208] on p "Duplicate" at bounding box center [503, 205] width 42 height 13
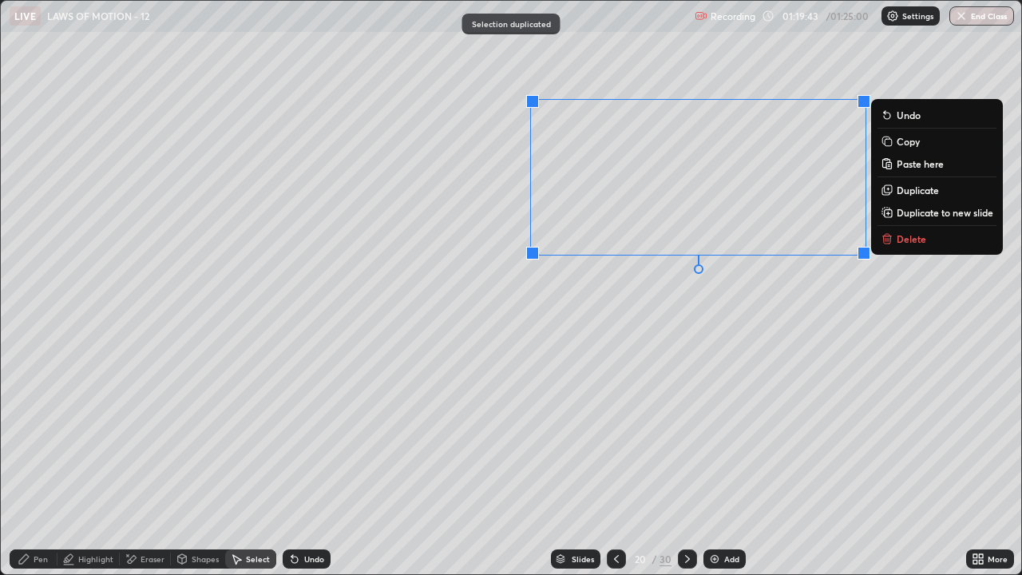
click at [644, 379] on div "0 ° Undo Copy Paste here Duplicate Duplicate to new slide Delete" at bounding box center [511, 287] width 1020 height 573
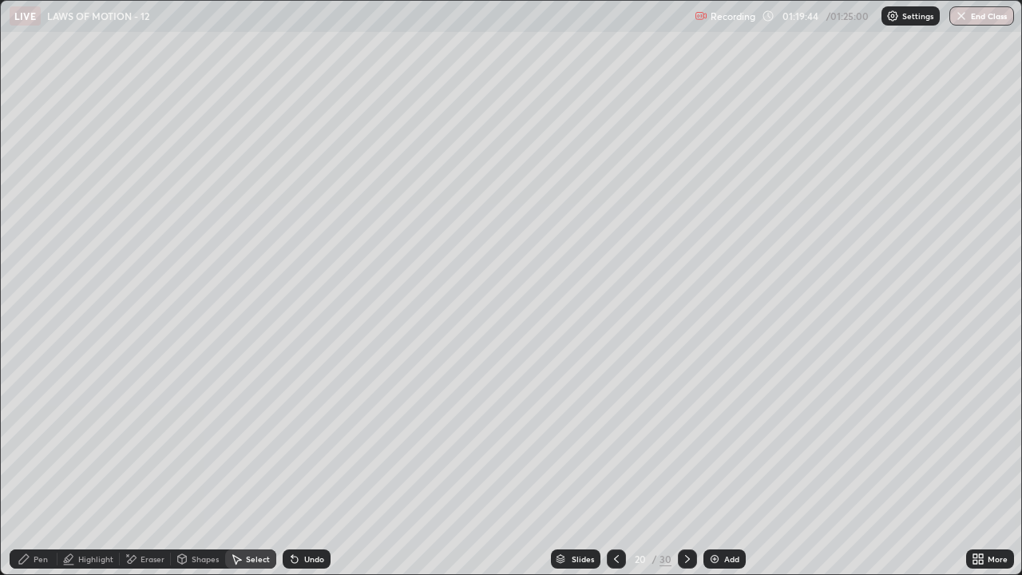
click at [146, 439] on div "Eraser" at bounding box center [153, 559] width 24 height 8
click at [46, 439] on div "Pen" at bounding box center [41, 559] width 14 height 8
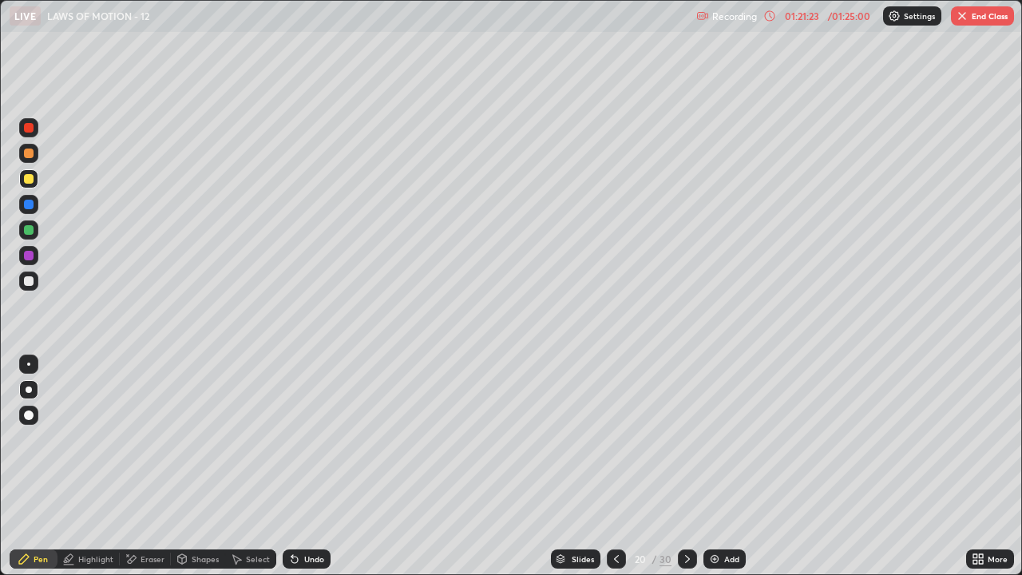
click at [321, 439] on div "Undo" at bounding box center [314, 559] width 20 height 8
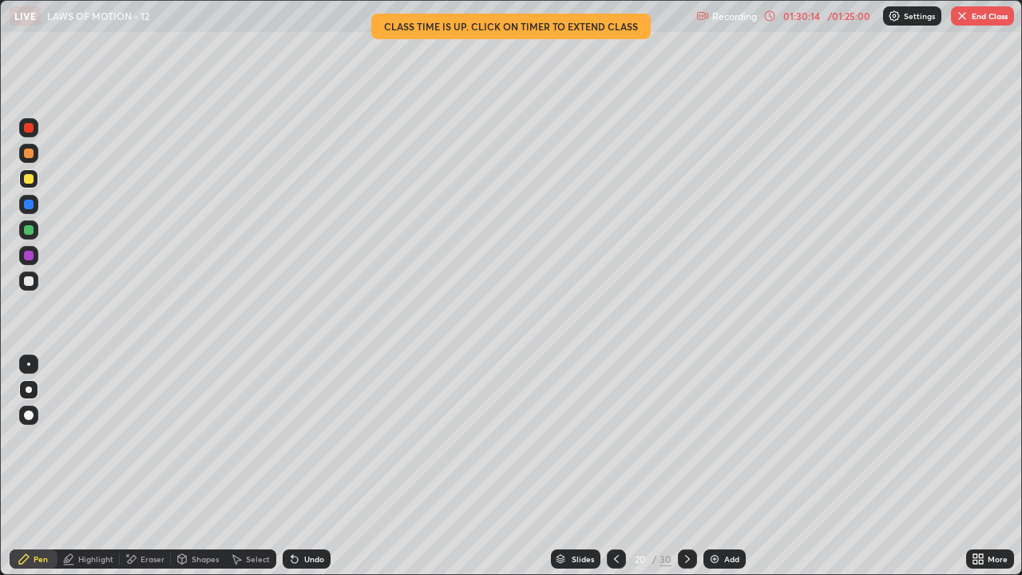
click at [964, 15] on img "button" at bounding box center [962, 16] width 13 height 13
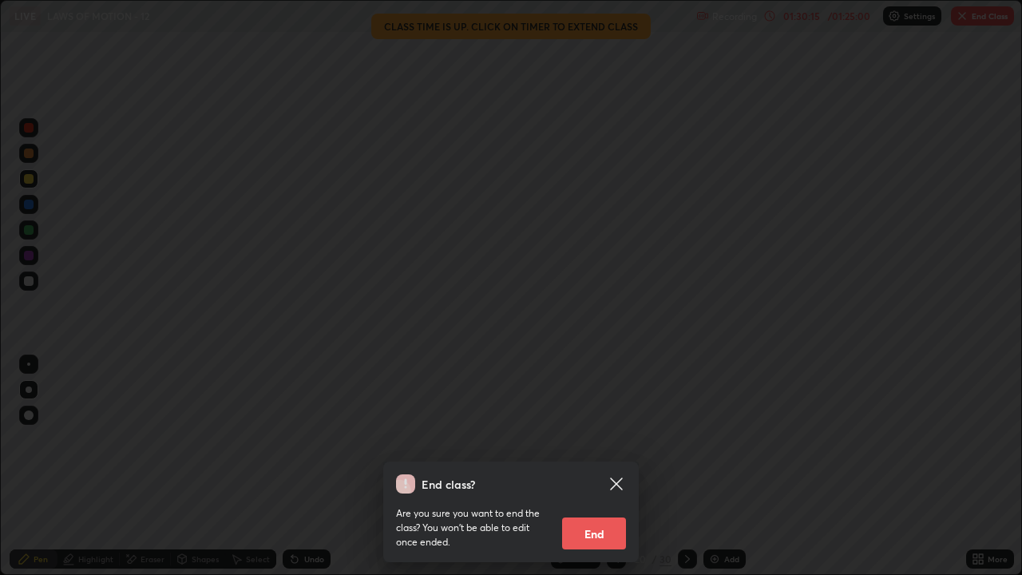
click at [613, 439] on button "End" at bounding box center [594, 533] width 64 height 32
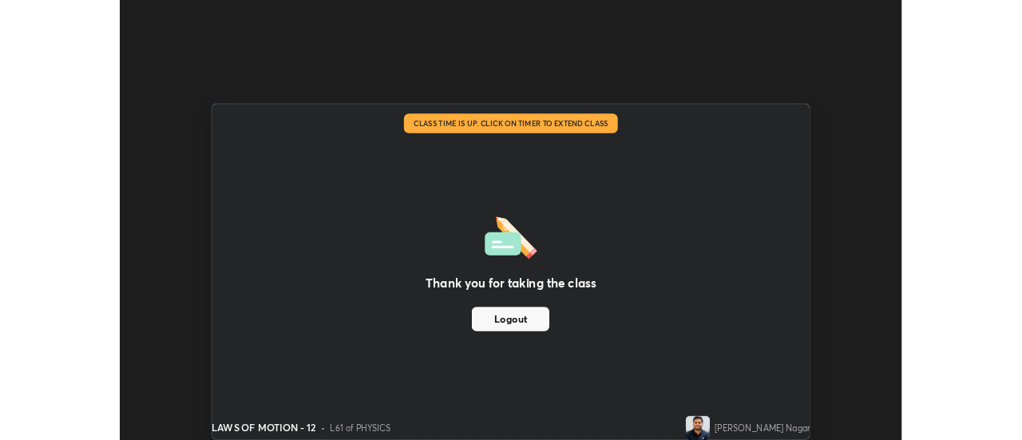
scroll to position [79393, 78811]
